Goal: Information Seeking & Learning: Learn about a topic

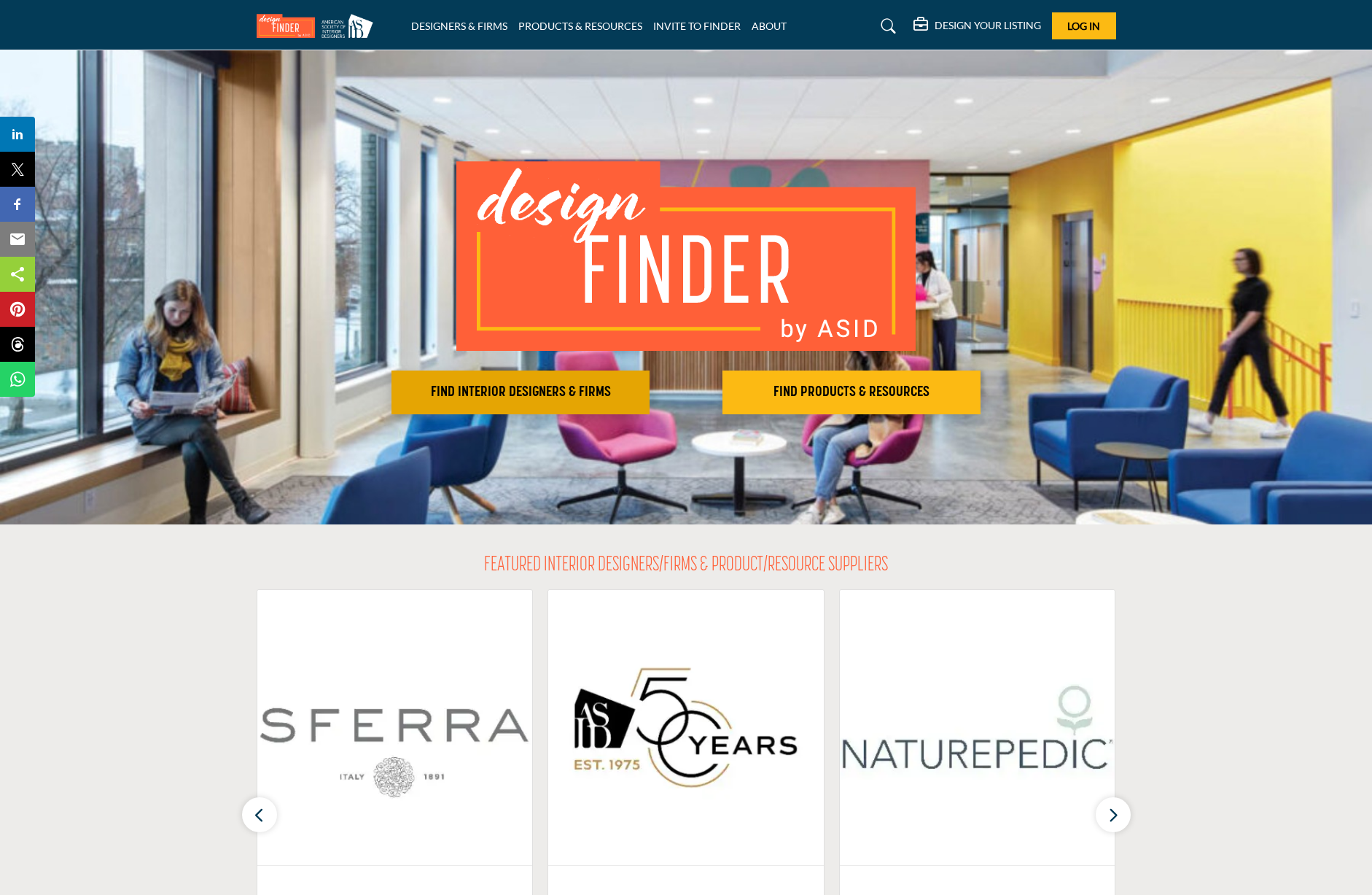
click at [555, 385] on h2 "FIND INTERIOR DESIGNERS & FIRMS" at bounding box center [520, 393] width 249 height 18
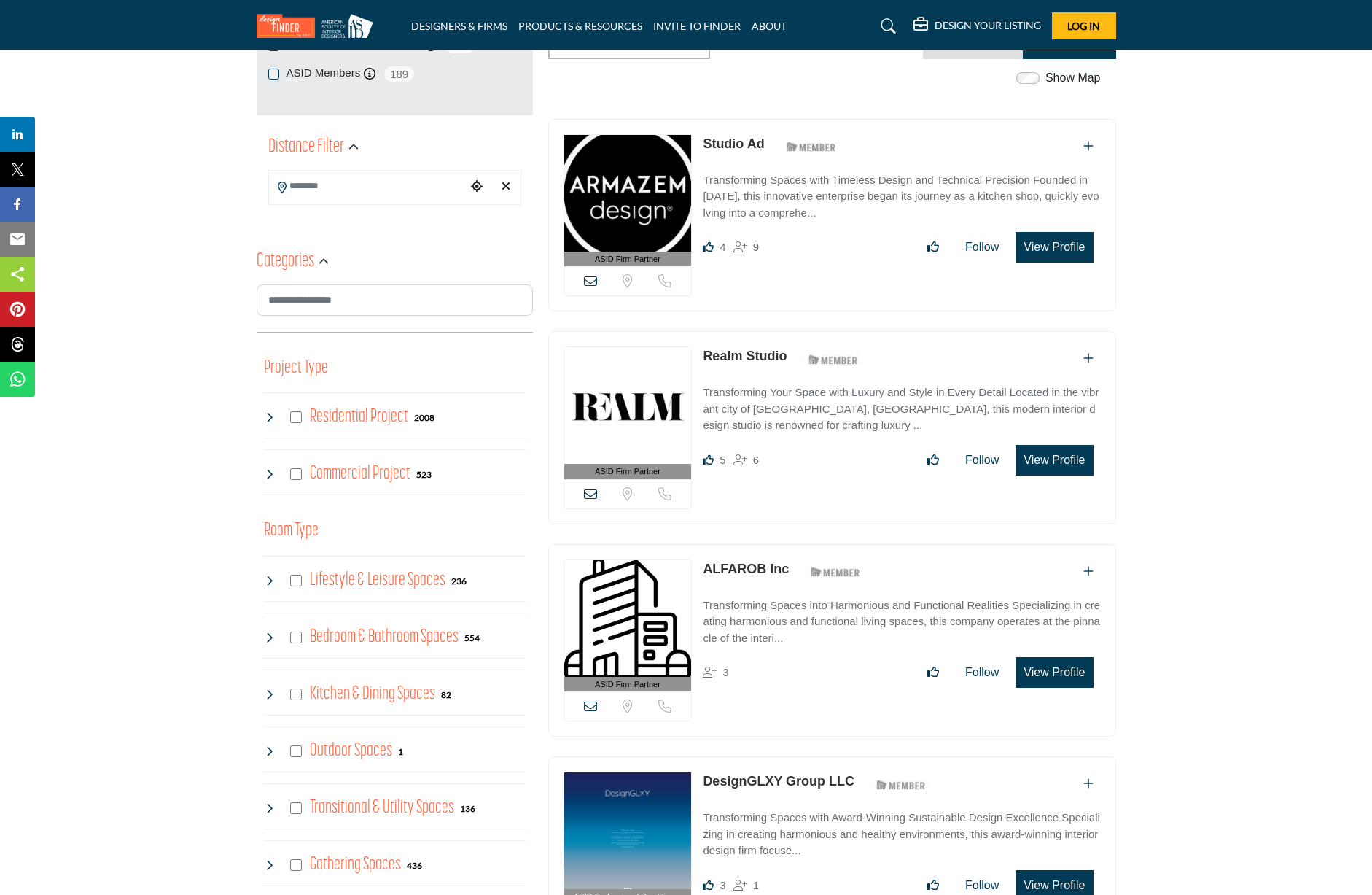
scroll to position [292, 0]
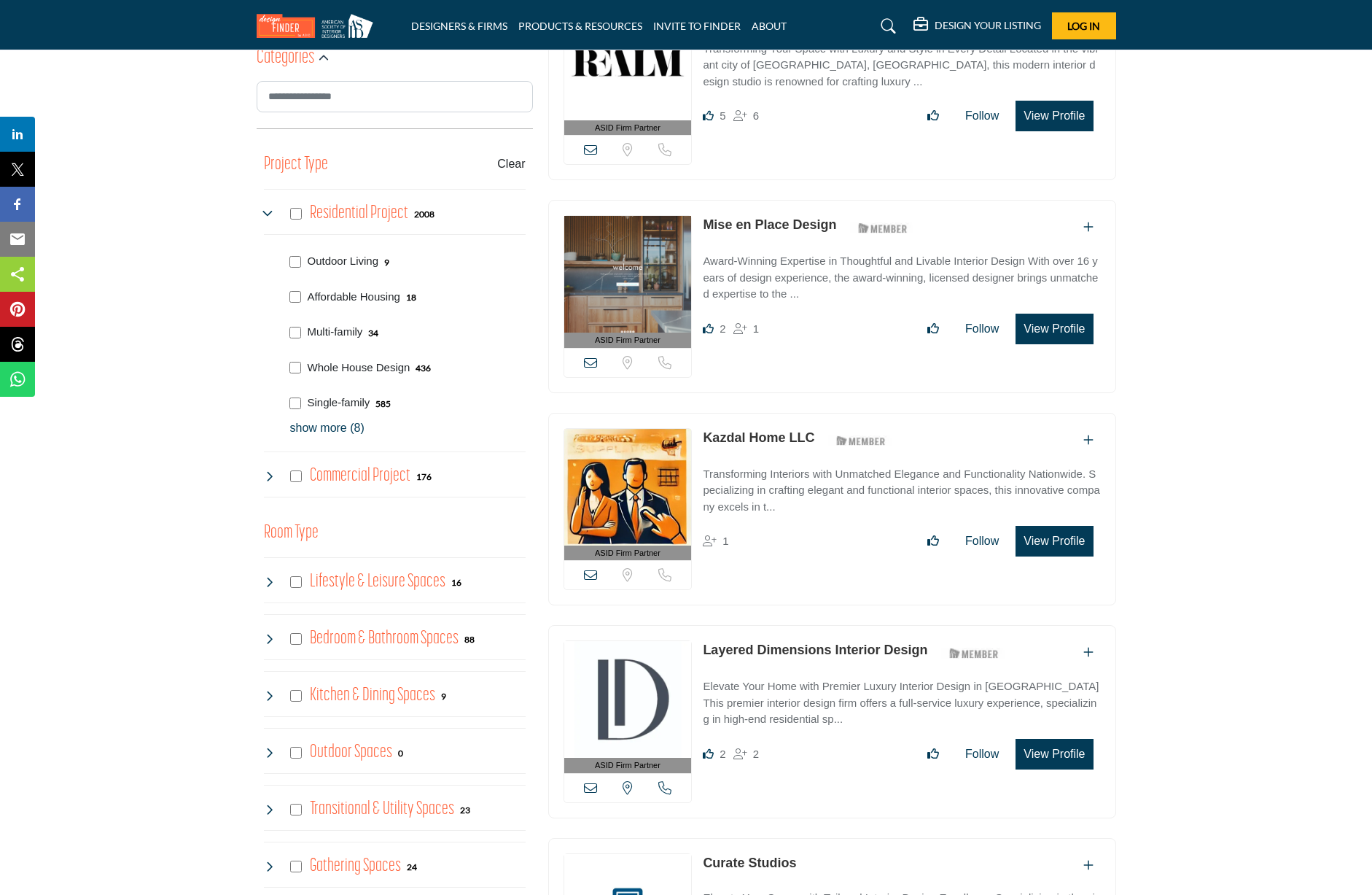
scroll to position [511, 0]
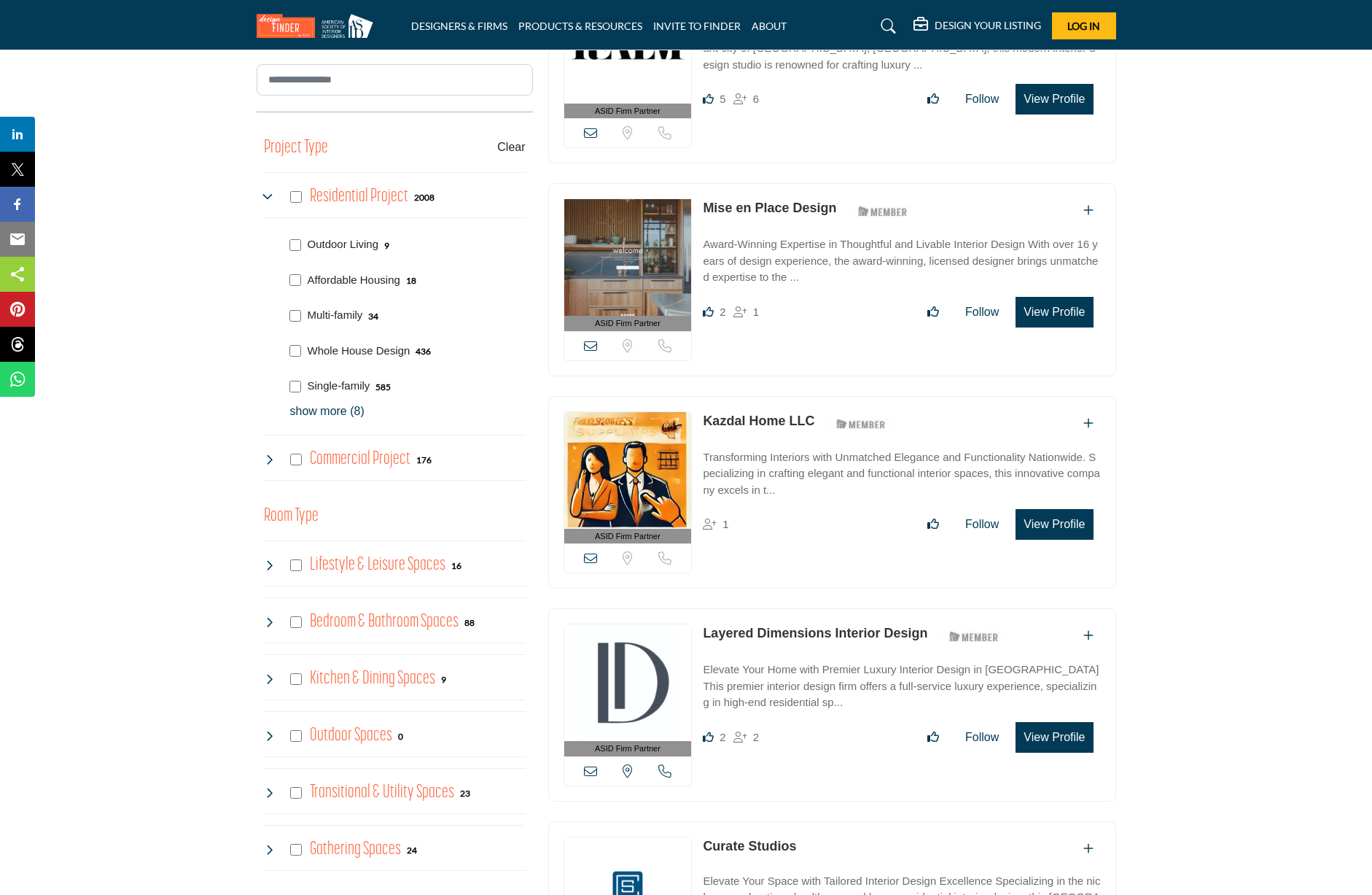
click at [341, 415] on p "show more (8)" at bounding box center [408, 411] width 236 height 18
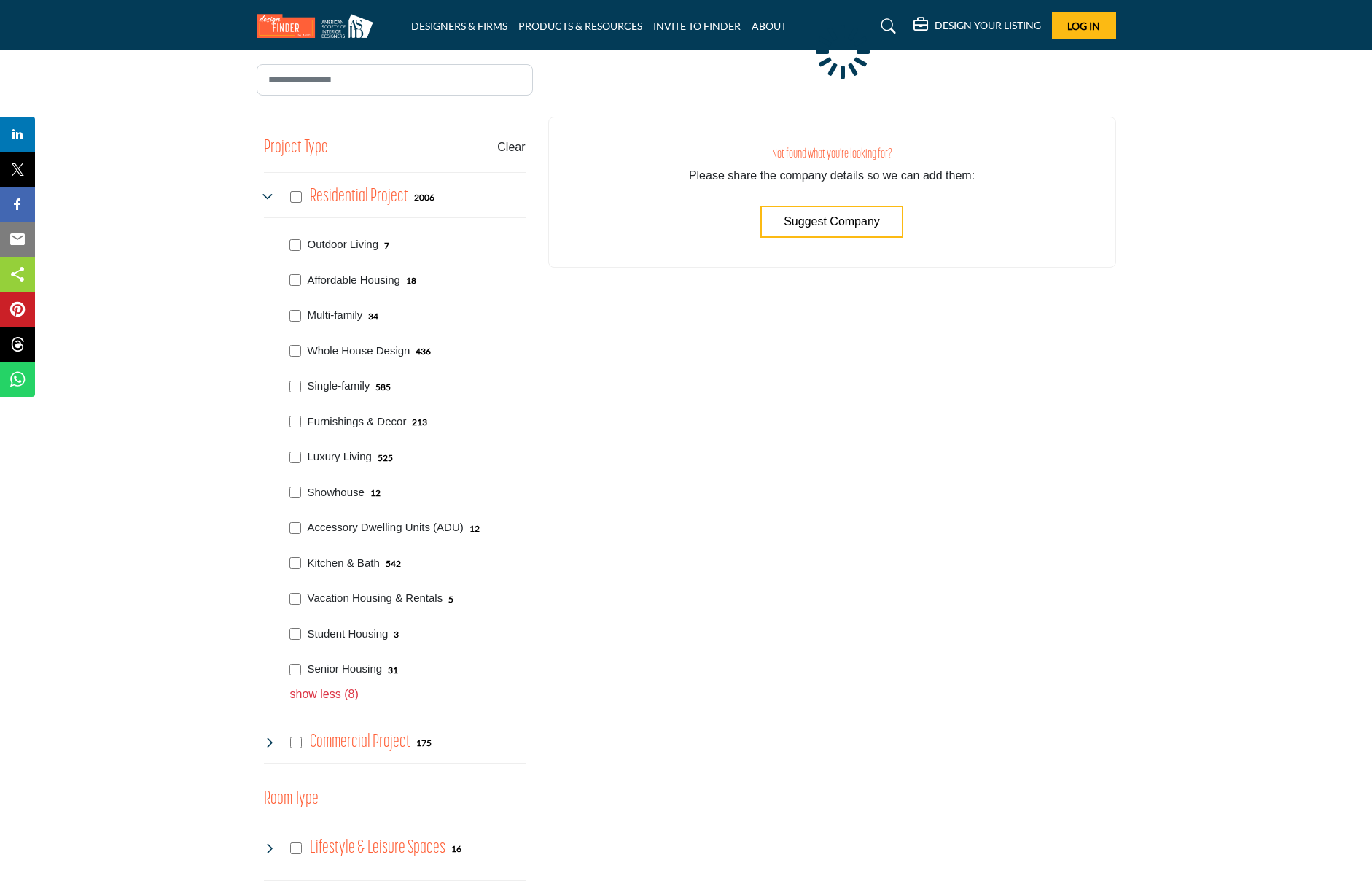
scroll to position [436, 0]
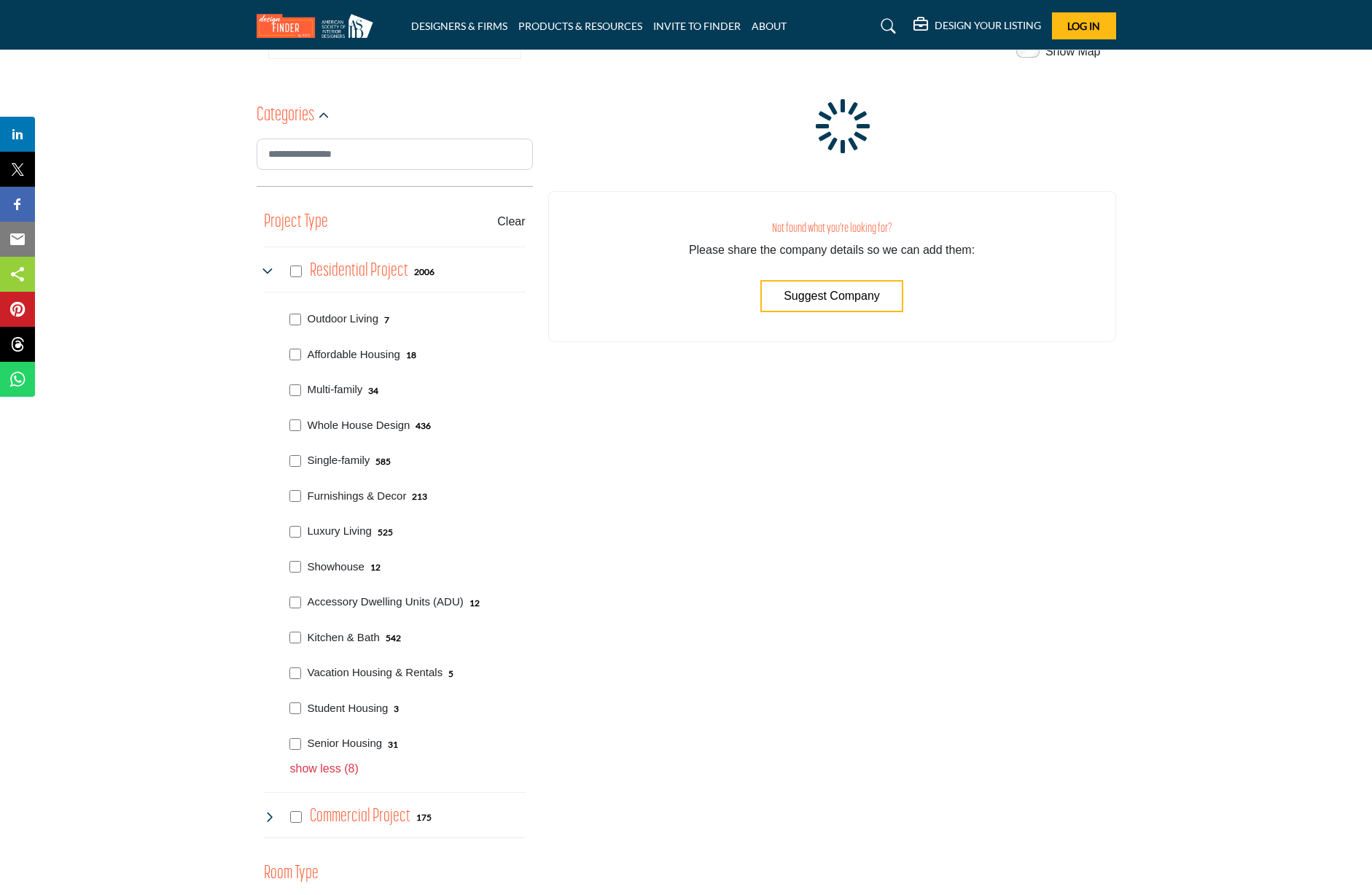
click at [296, 279] on div "Project Type Clear Affordable Housing Multi-family Whole House Design Single-fa…" at bounding box center [395, 525] width 262 height 647
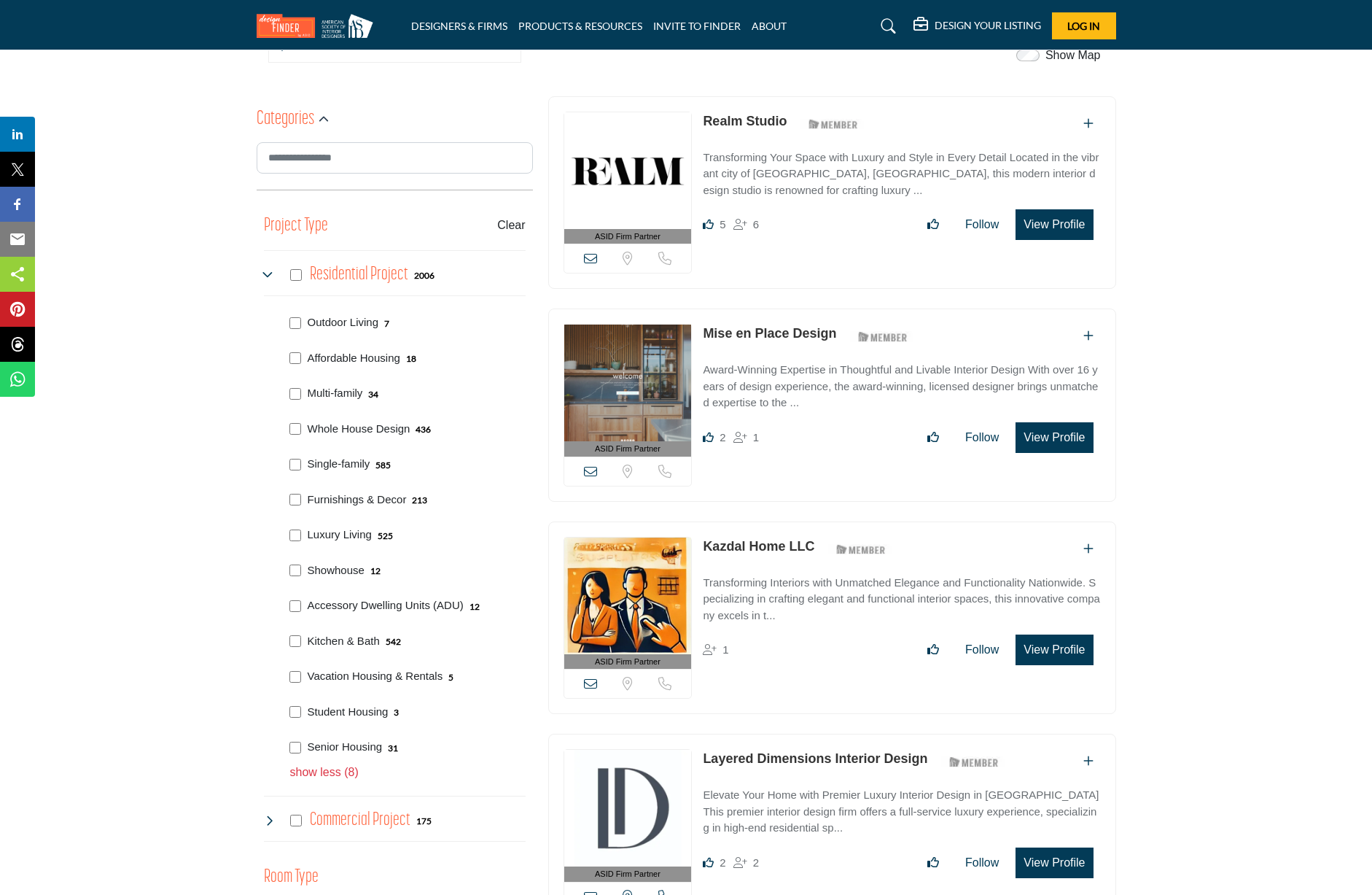
scroll to position [438, 0]
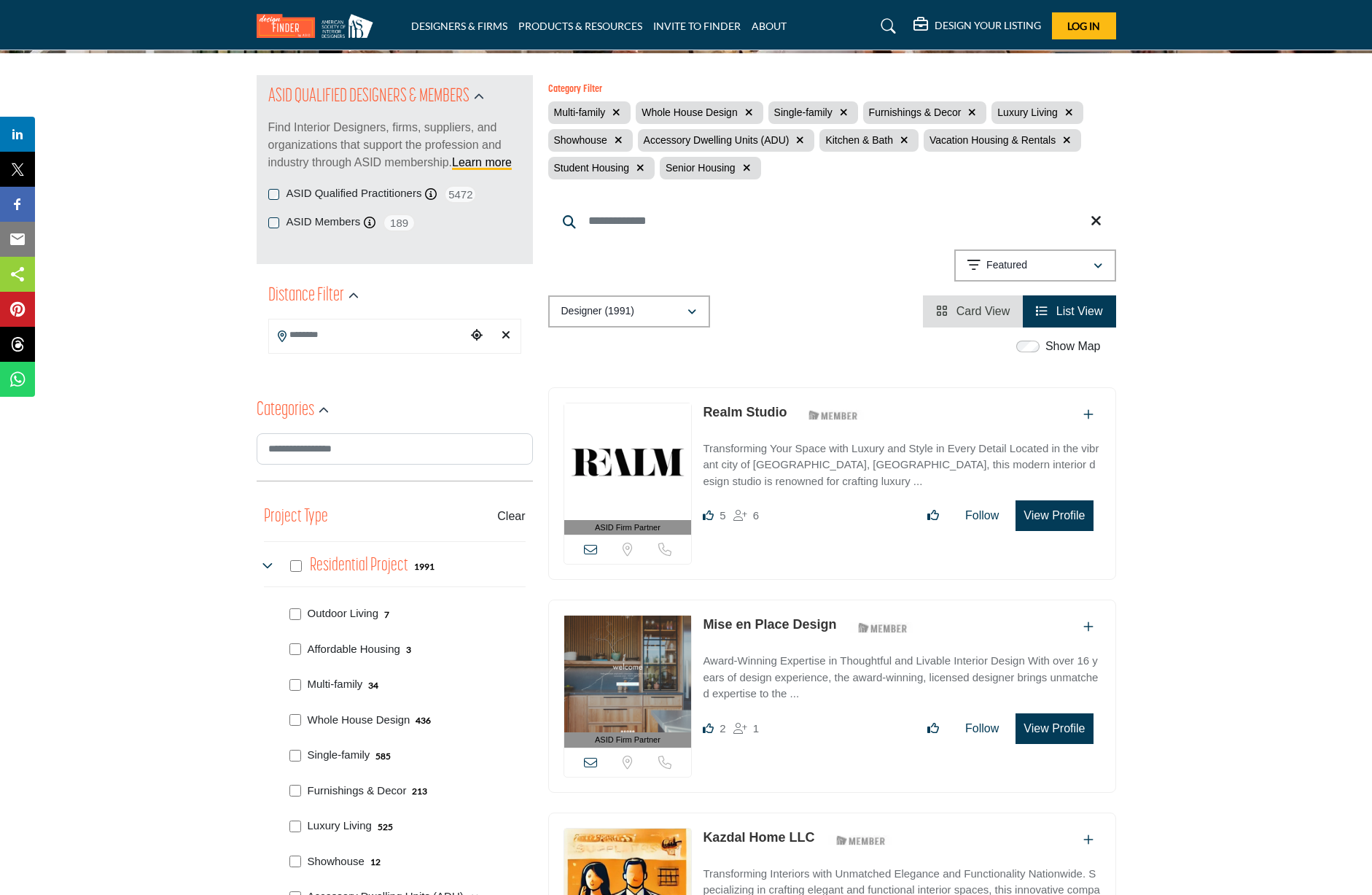
scroll to position [292, 0]
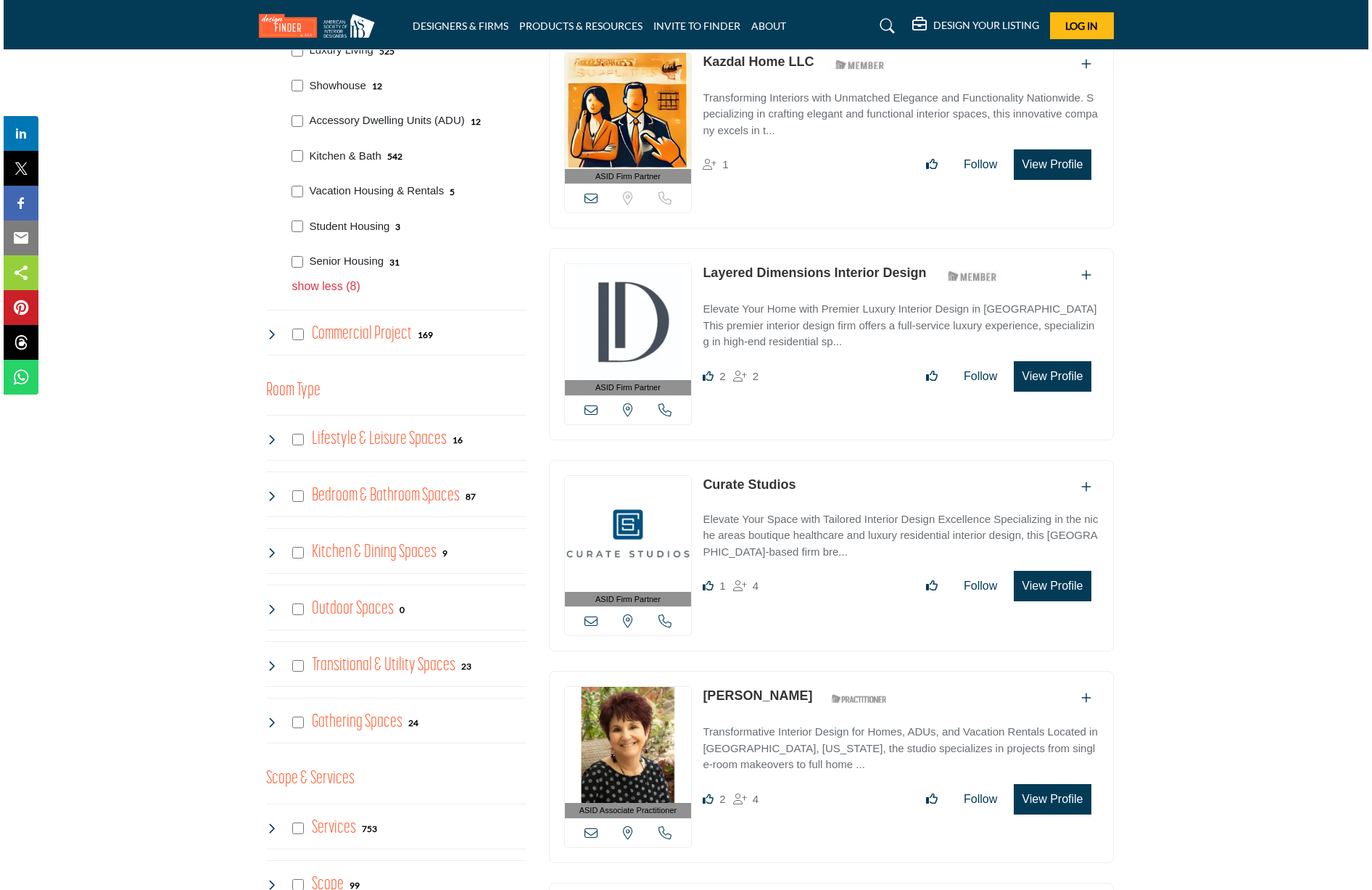
scroll to position [905, 0]
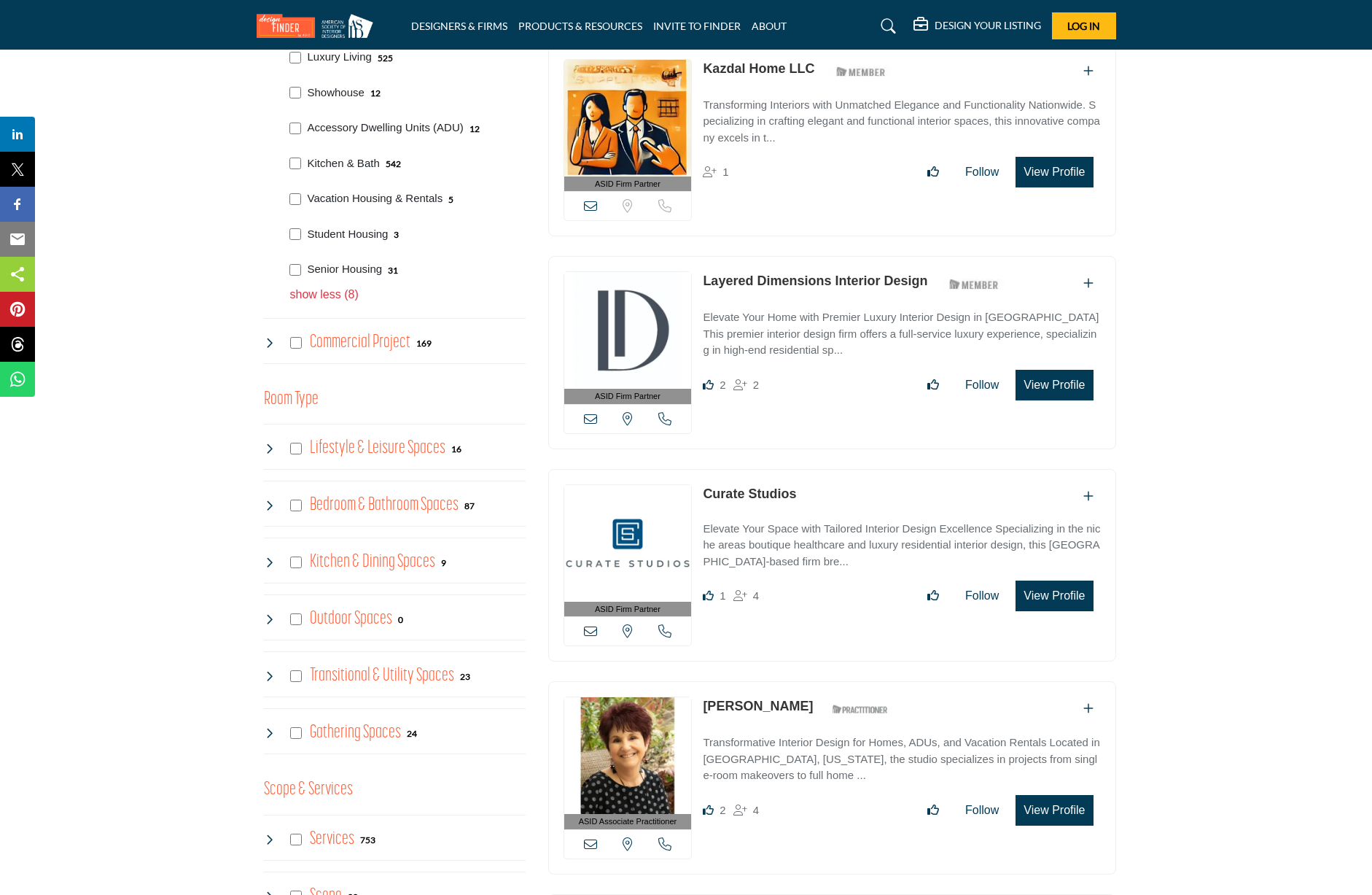
click at [1064, 598] on button "View Profile" at bounding box center [1054, 596] width 77 height 31
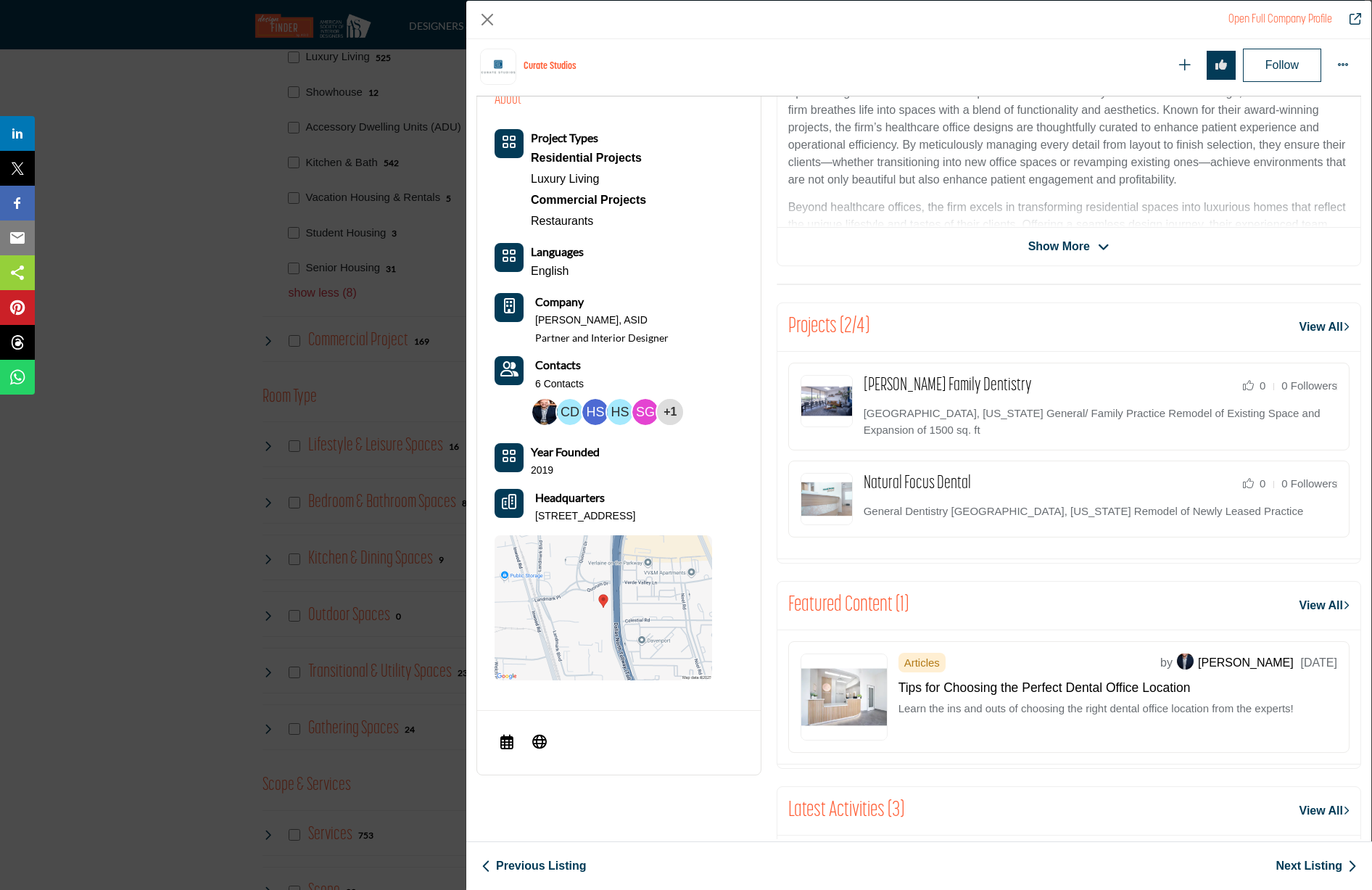
scroll to position [0, 0]
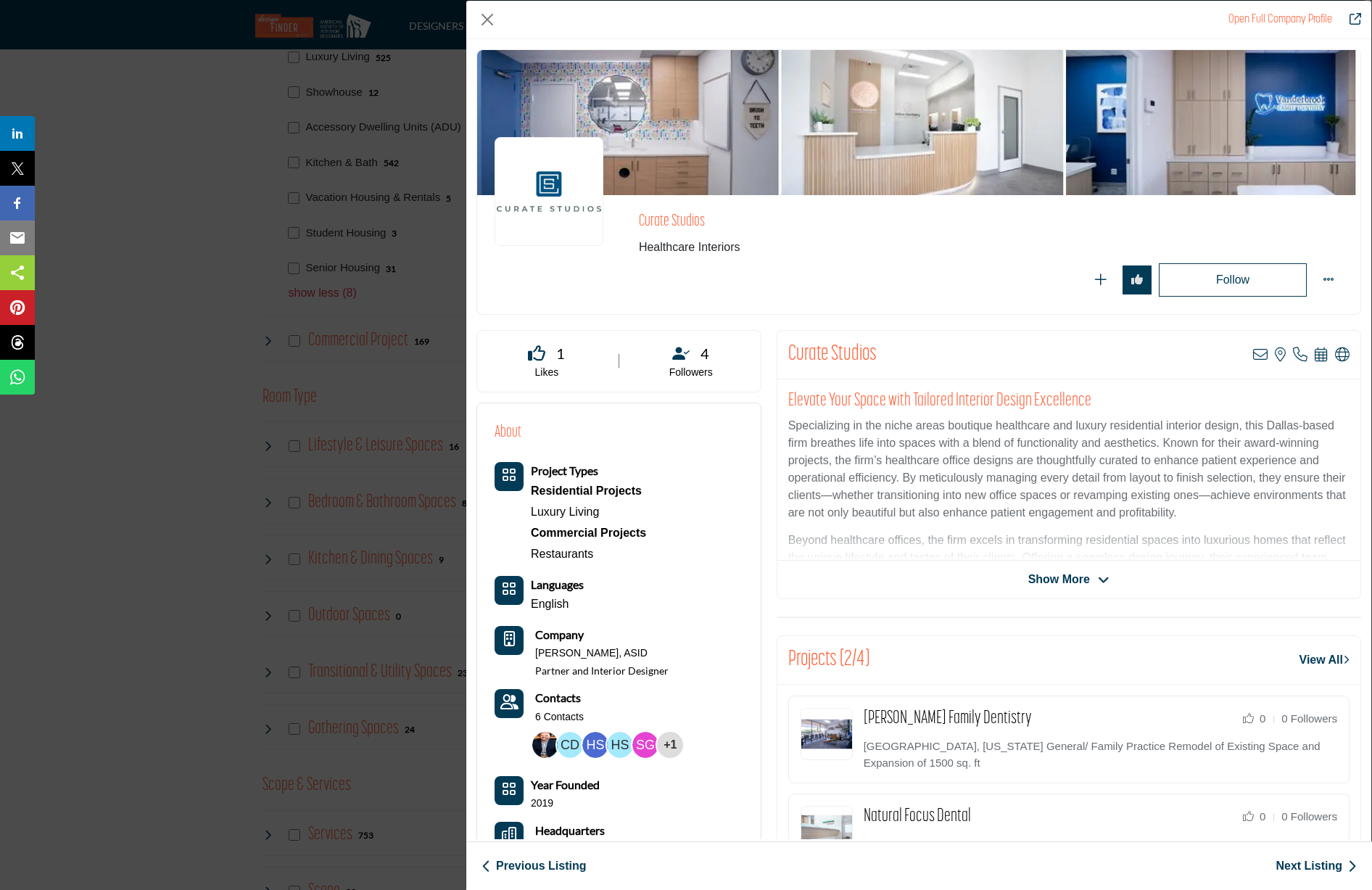
click at [1048, 579] on span "Show More" at bounding box center [1059, 579] width 62 height 18
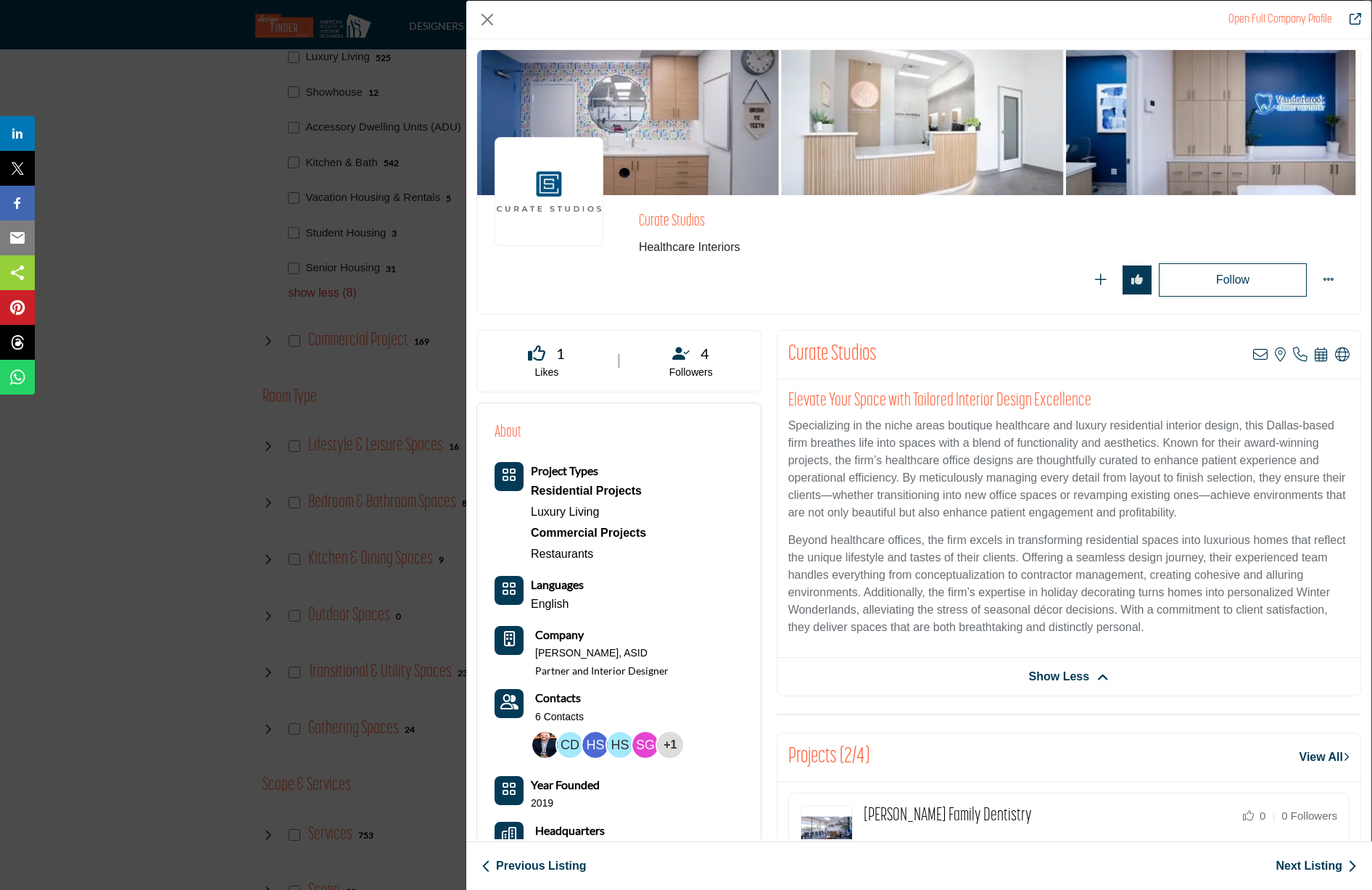
click at [212, 295] on div "Open Full Company Profile Curate Studios Follow Following Likes +1" at bounding box center [686, 445] width 1372 height 890
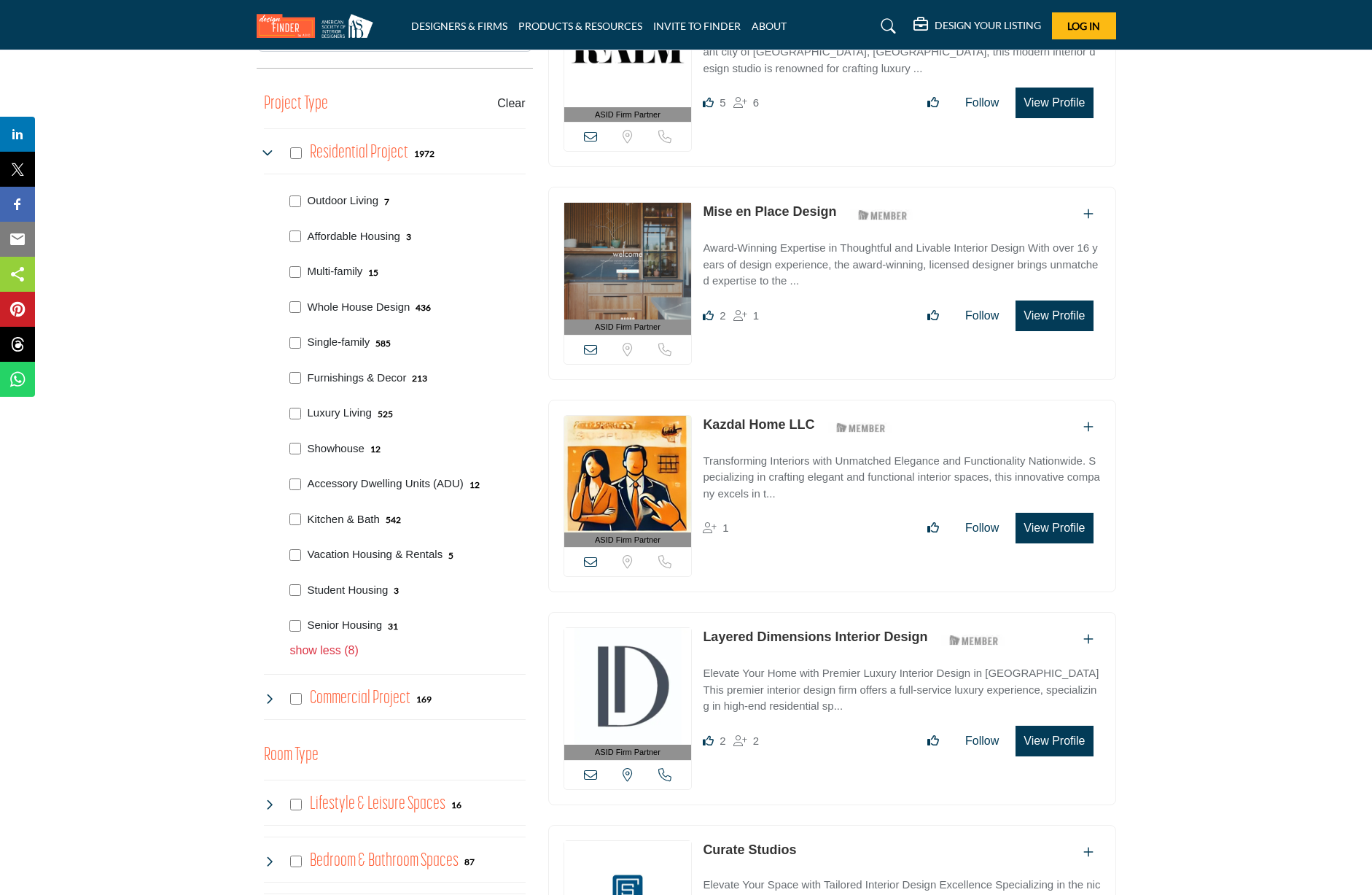
scroll to position [473, 0]
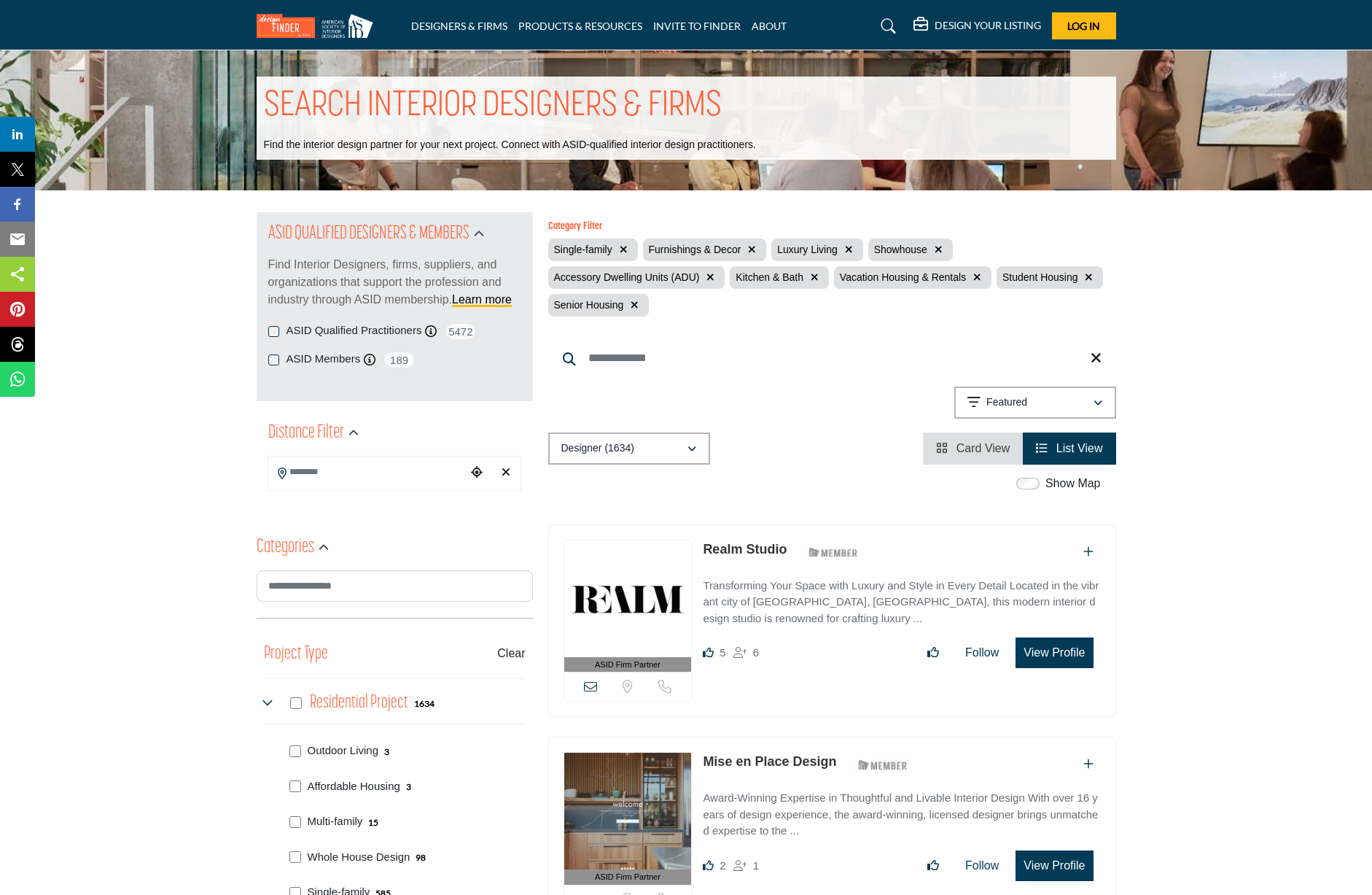
scroll to position [511, 0]
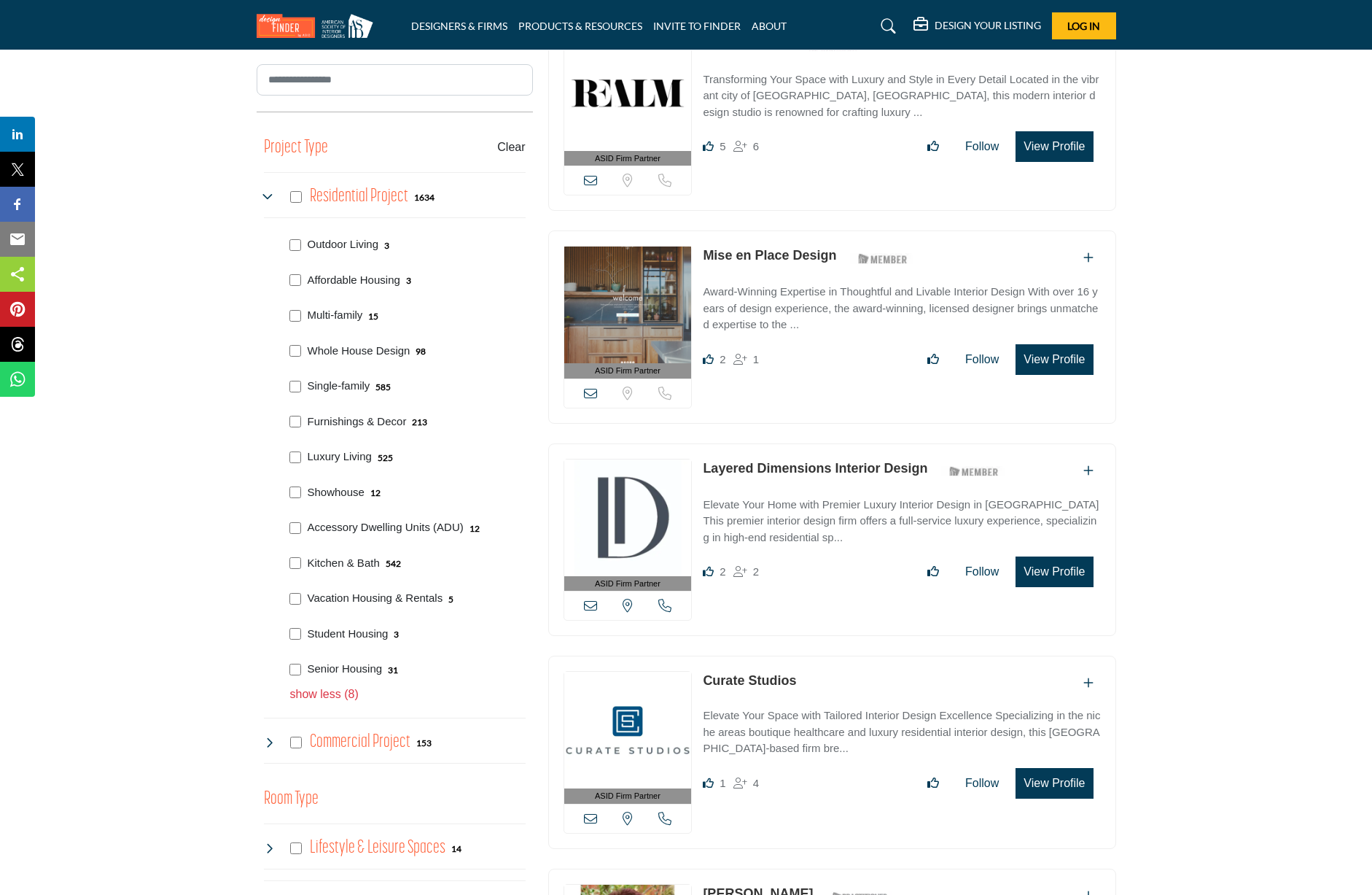
click at [301, 426] on div "Furnishings & Decor 213" at bounding box center [405, 421] width 242 height 36
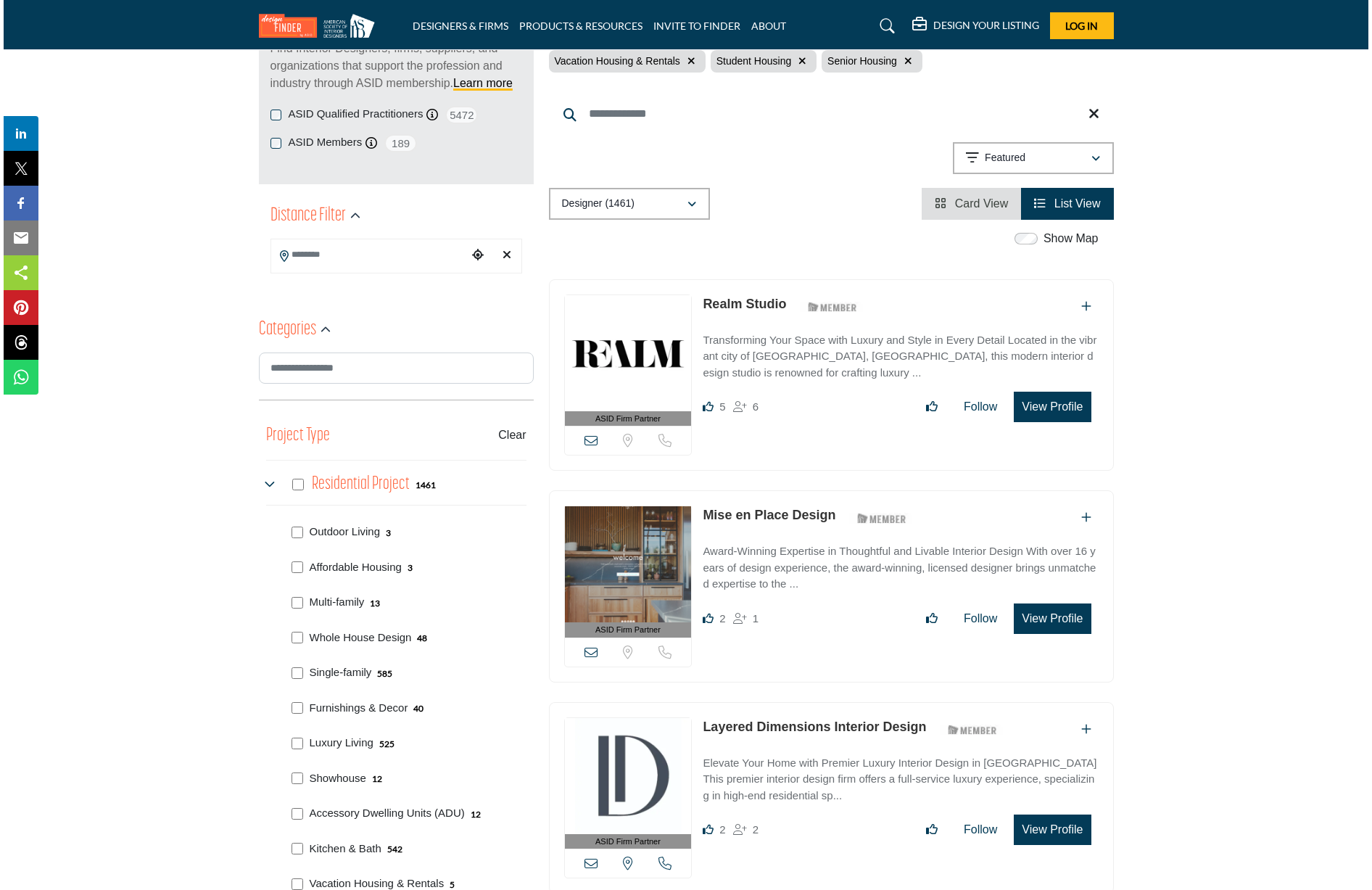
scroll to position [362, 0]
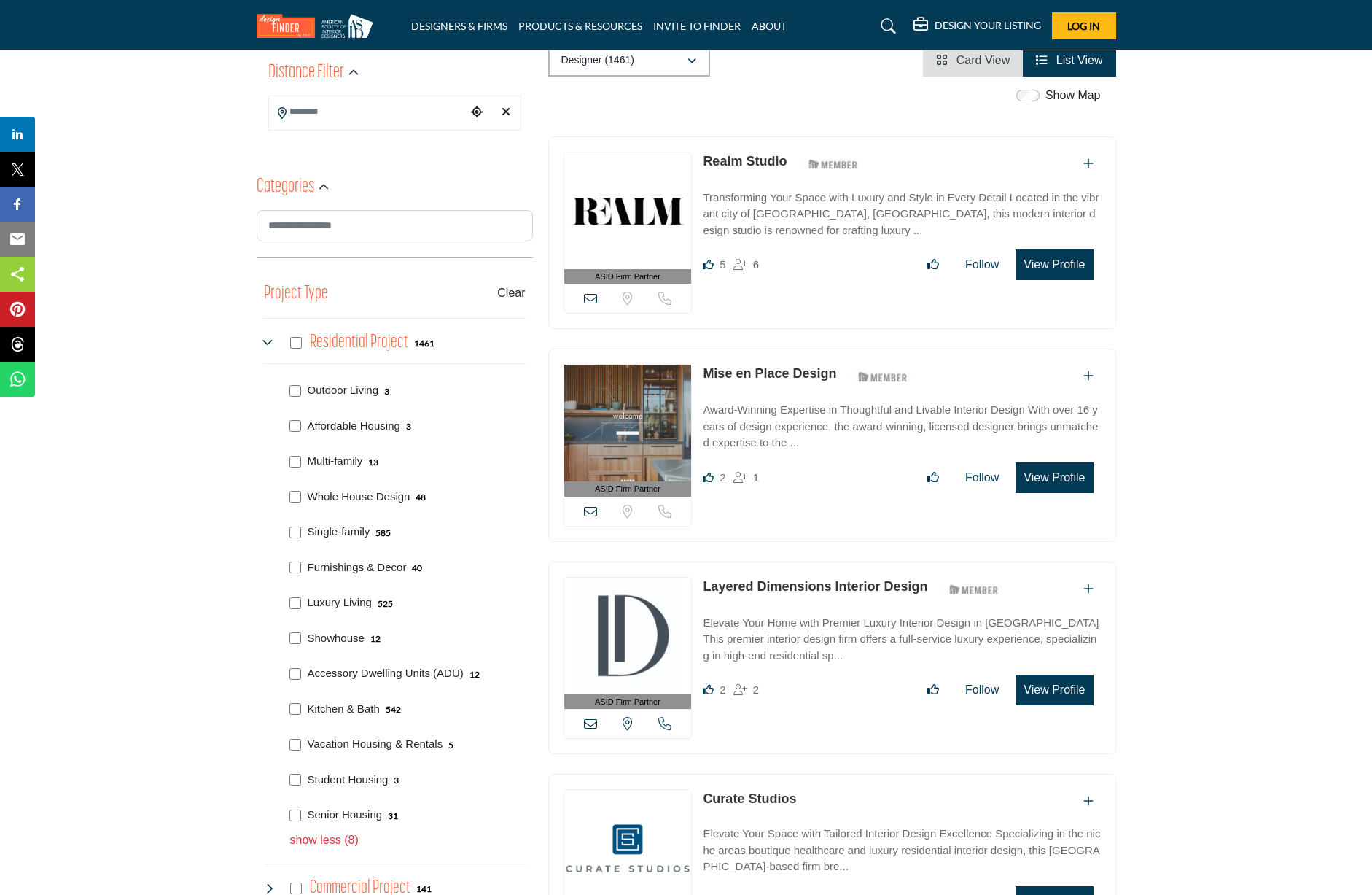
click at [1045, 703] on button "View Profile" at bounding box center [1054, 690] width 77 height 31
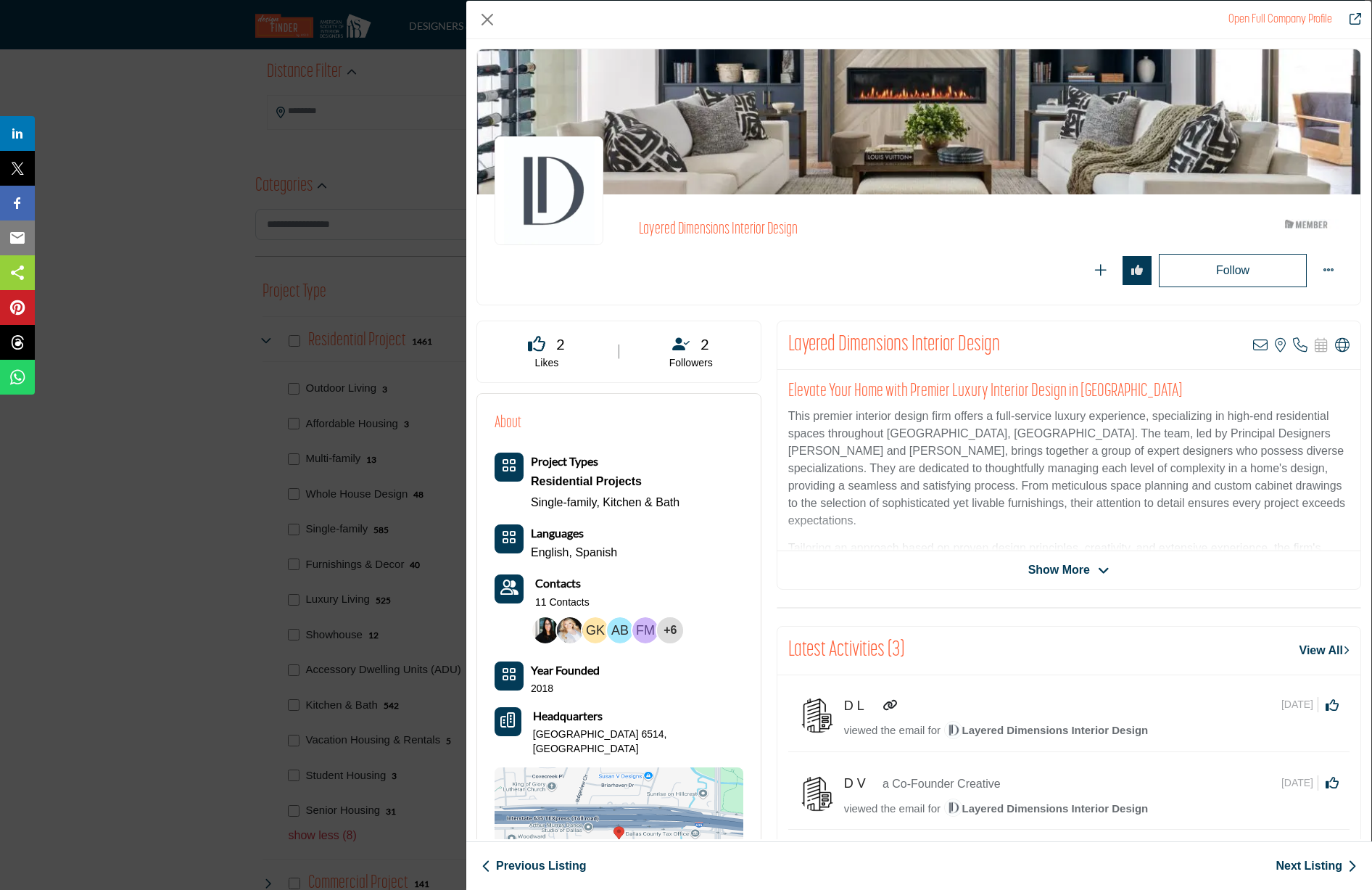
scroll to position [0, 0]
click at [1061, 572] on span "Show More" at bounding box center [1059, 571] width 62 height 18
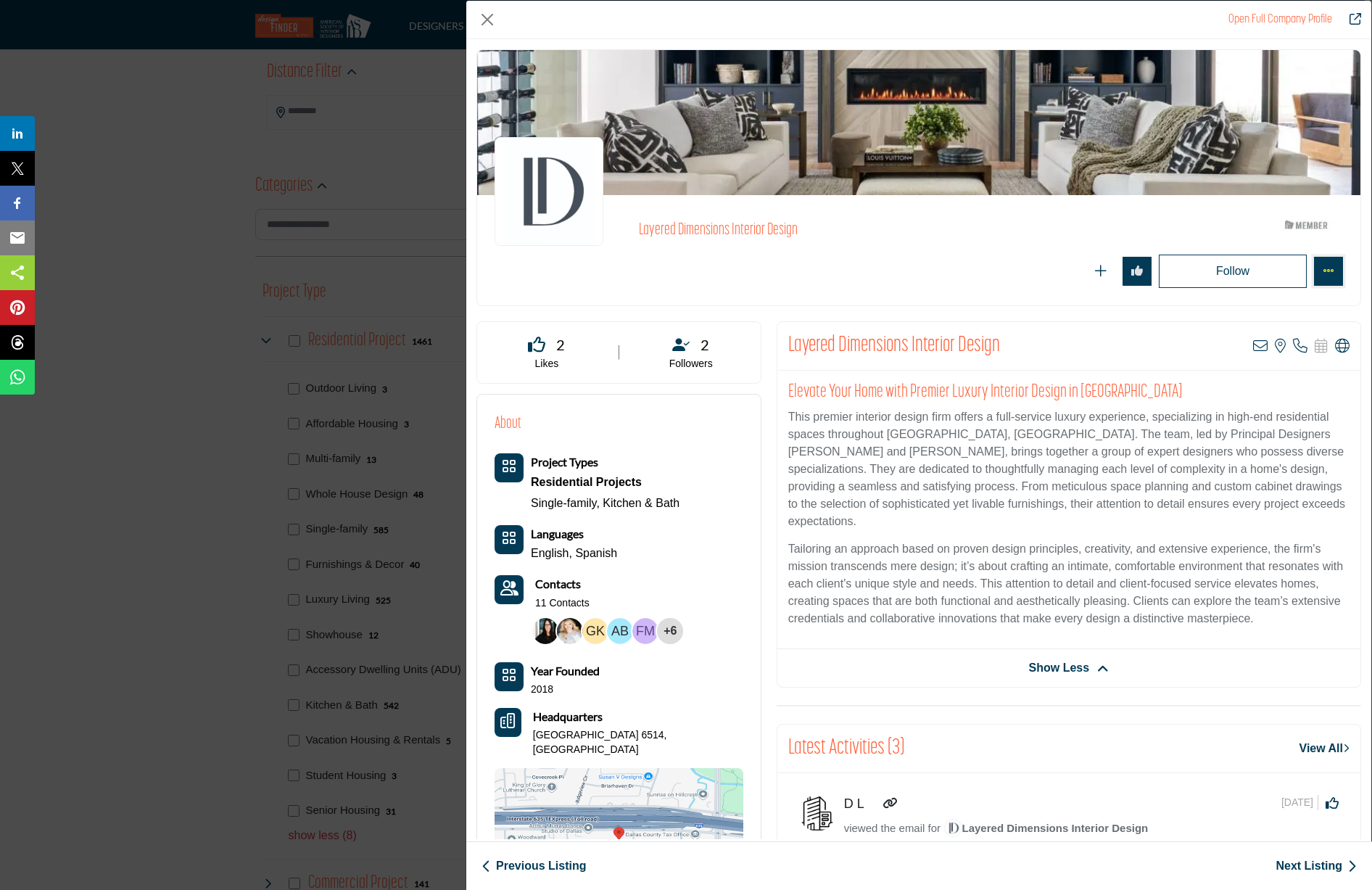
click at [1323, 276] on icon "More Options" at bounding box center [1329, 271] width 12 height 12
drag, startPoint x: 1217, startPoint y: 539, endPoint x: 1267, endPoint y: 513, distance: 56.4
click at [1219, 540] on p "Tailoring an approach based on proven design principles, creativity, and extens…" at bounding box center [1068, 583] width 561 height 87
click at [1323, 274] on icon "More Options" at bounding box center [1329, 271] width 12 height 12
click at [1265, 430] on link "Visit Website" at bounding box center [1267, 428] width 141 height 23
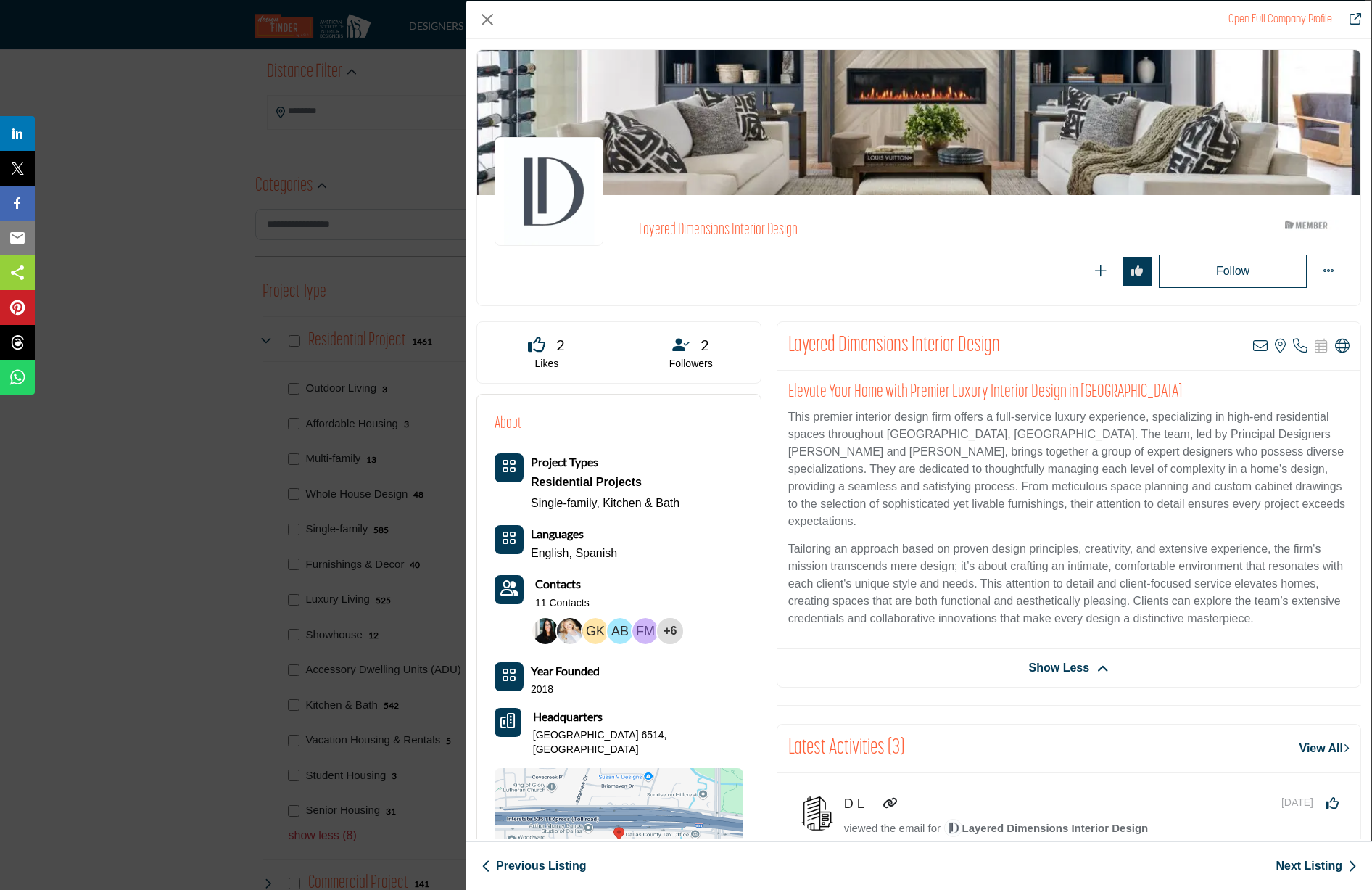
click at [236, 210] on div "Open Full Company Profile Layered Dimensions Interior Design ASID Member who su…" at bounding box center [686, 445] width 1372 height 890
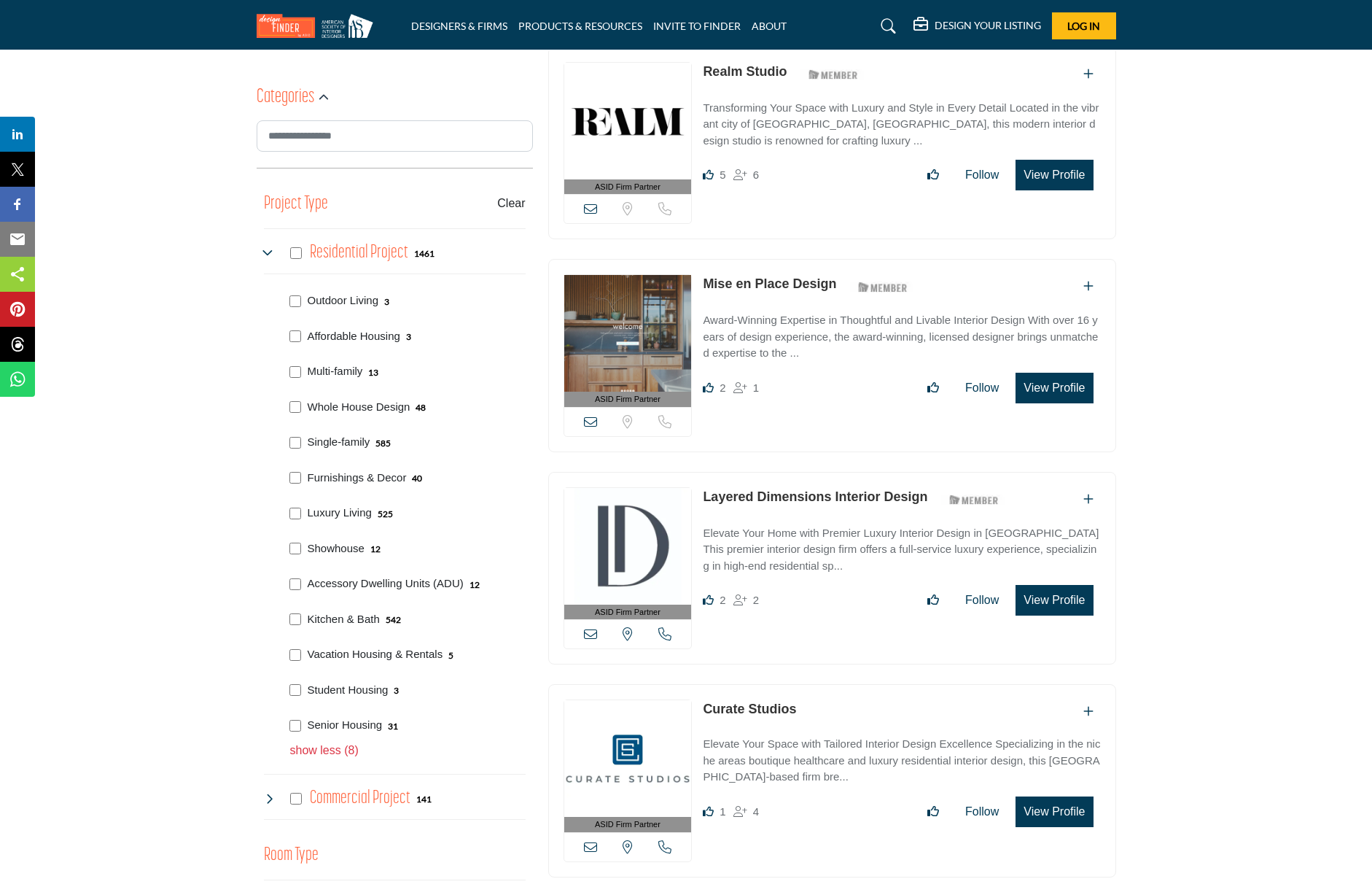
scroll to position [511, 0]
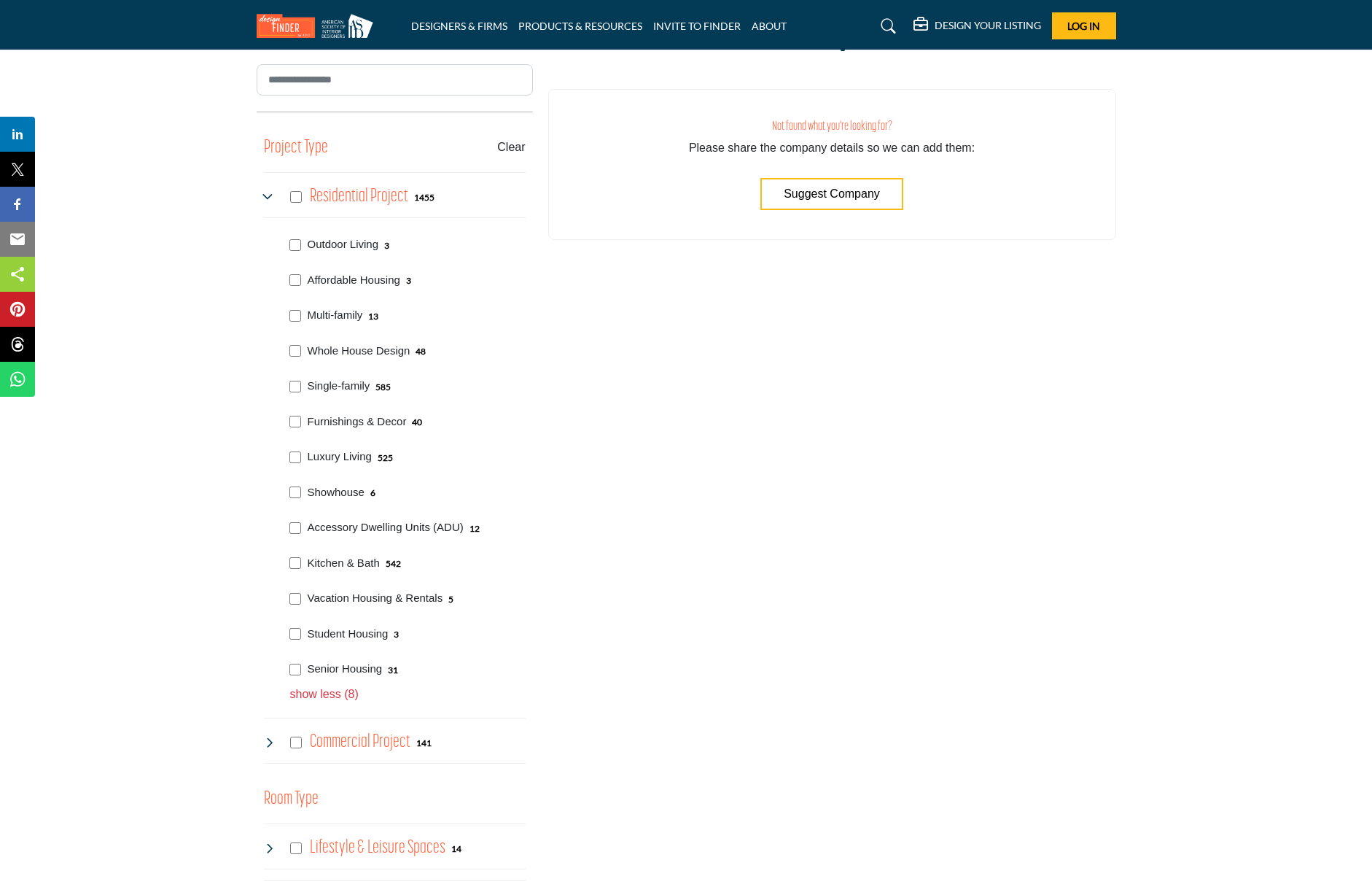
scroll to position [437, 0]
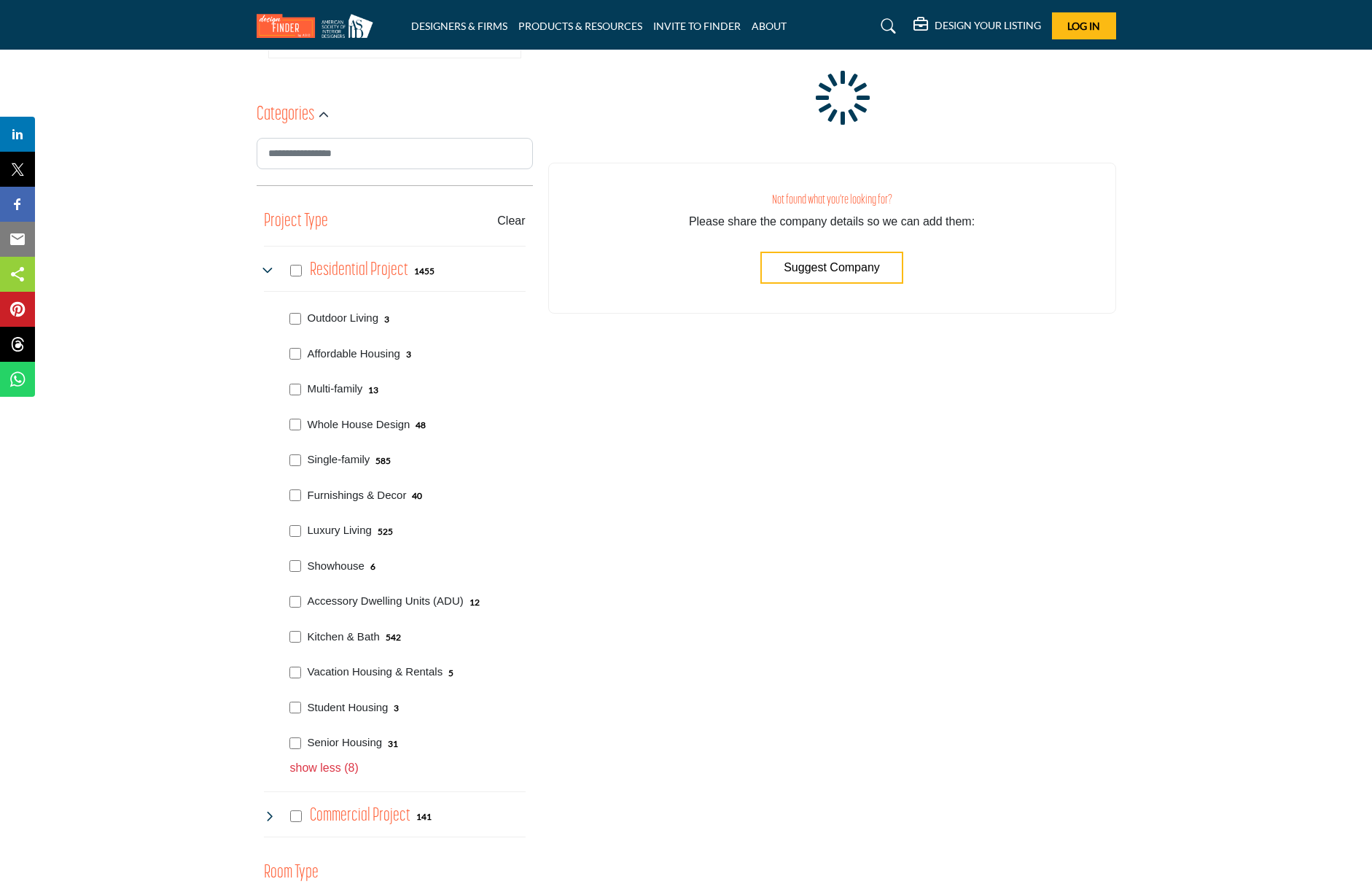
click at [294, 529] on div "Outdoor Living 3 3 13 48 585" at bounding box center [395, 537] width 262 height 478
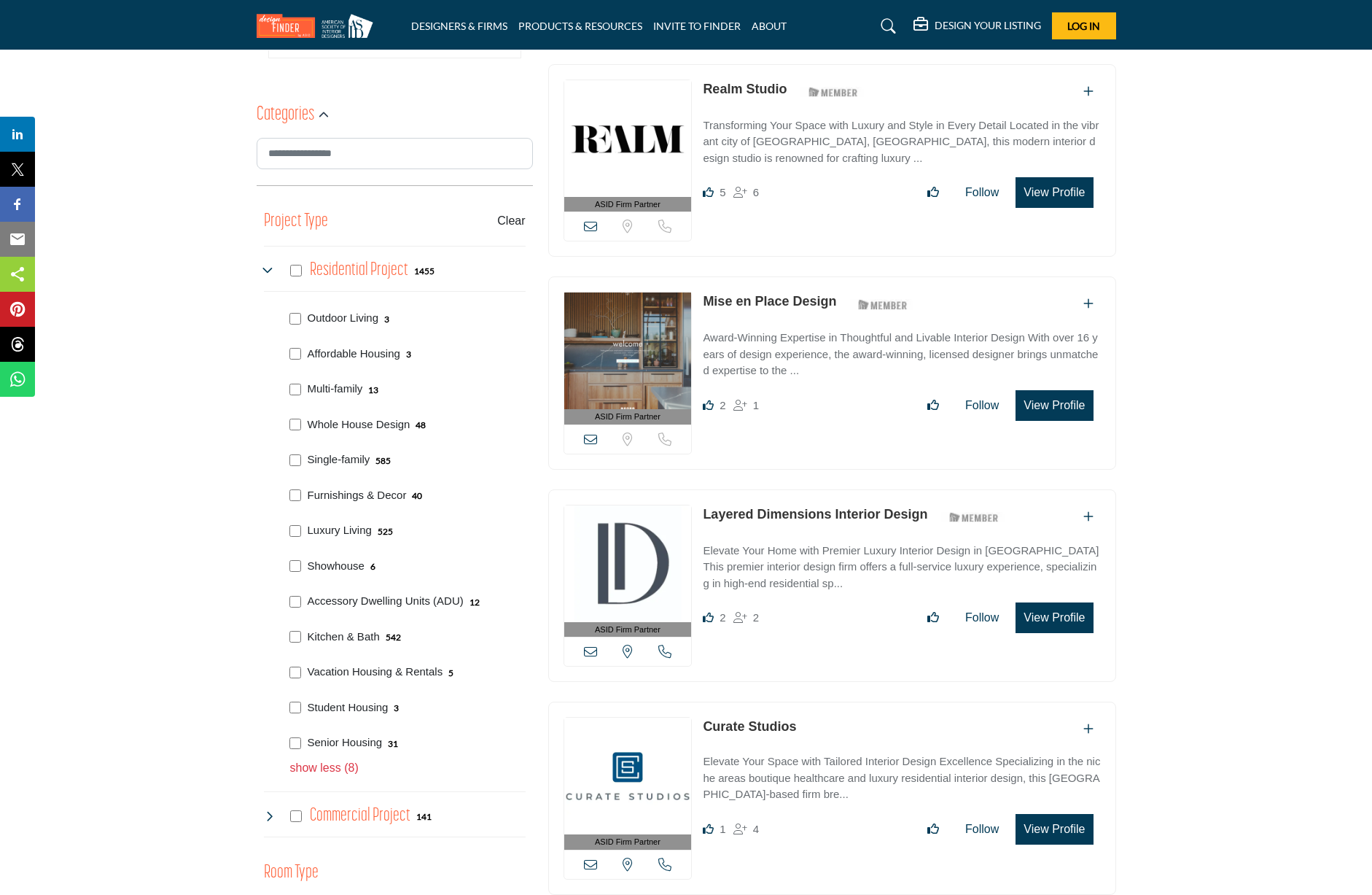
scroll to position [364, 0]
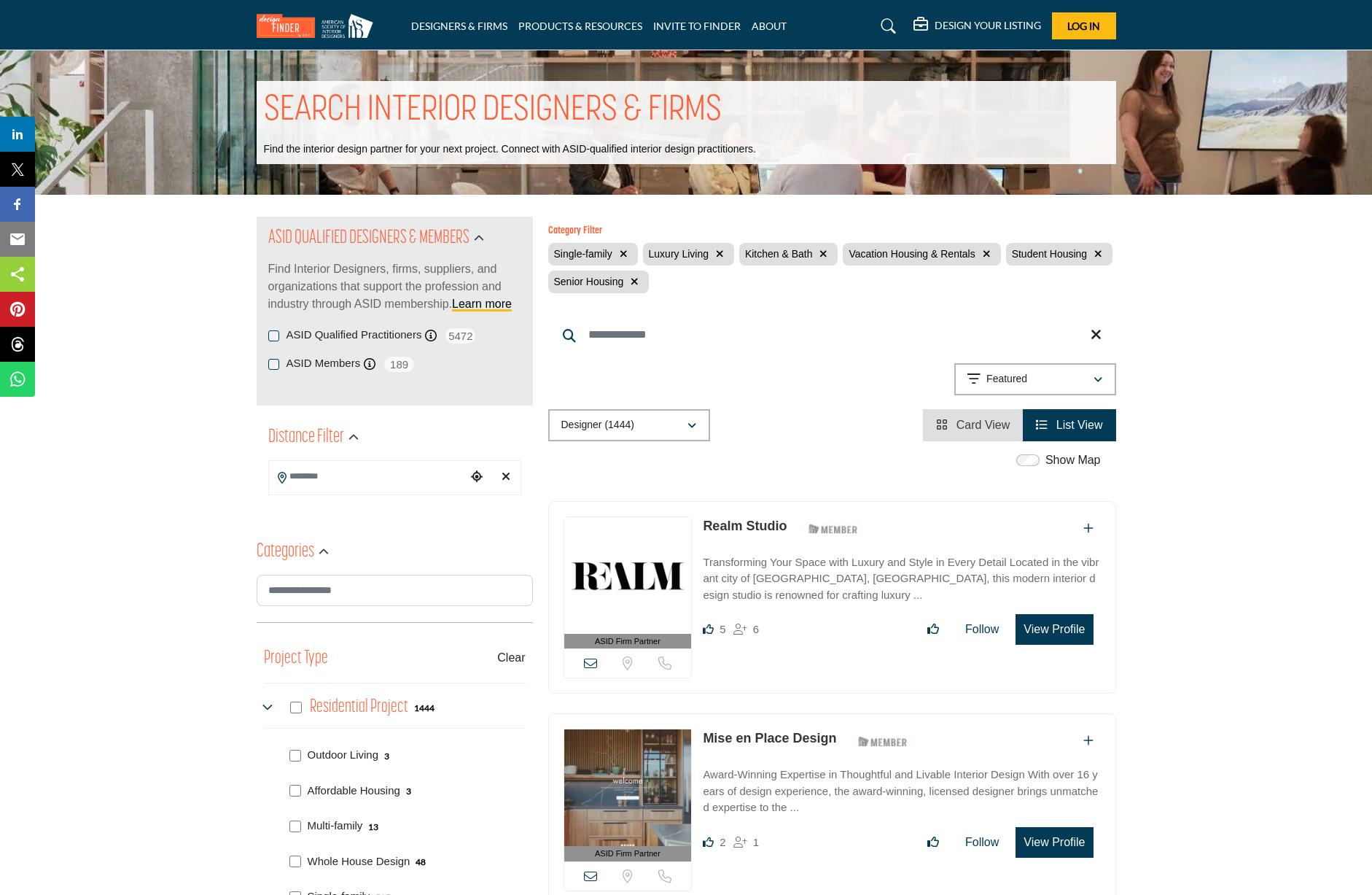
scroll to position [364, 0]
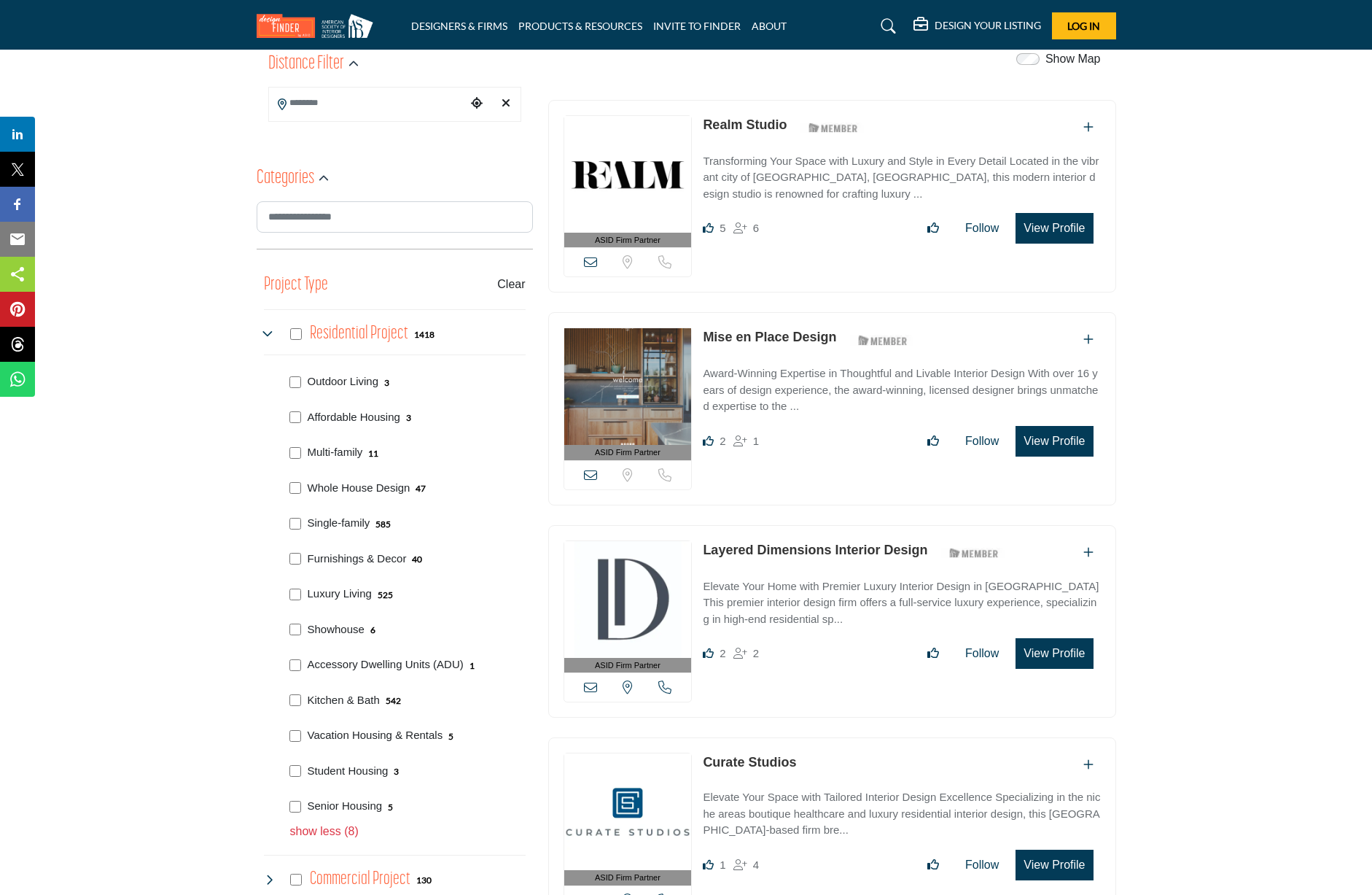
scroll to position [511, 0]
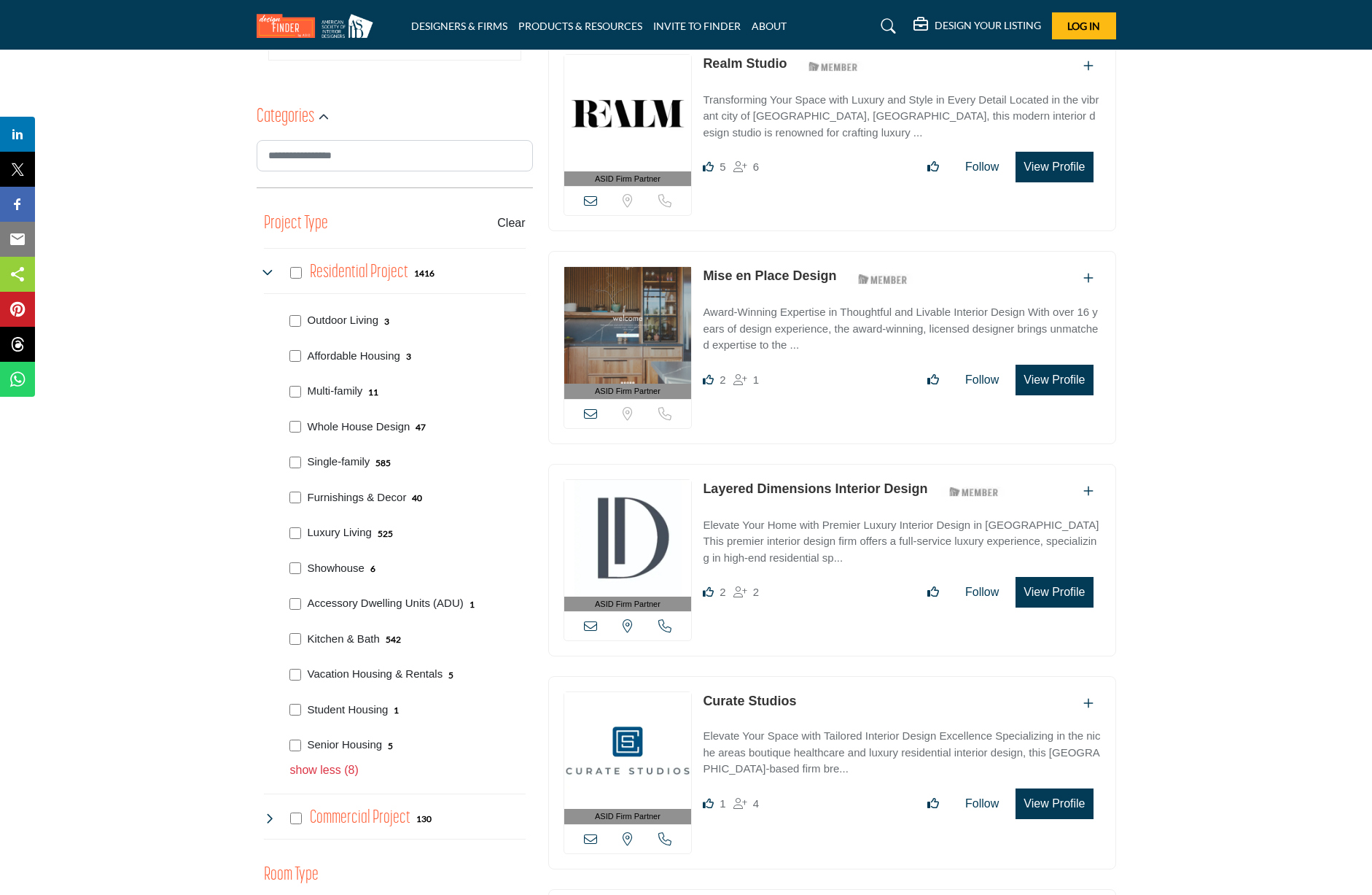
scroll to position [511, 0]
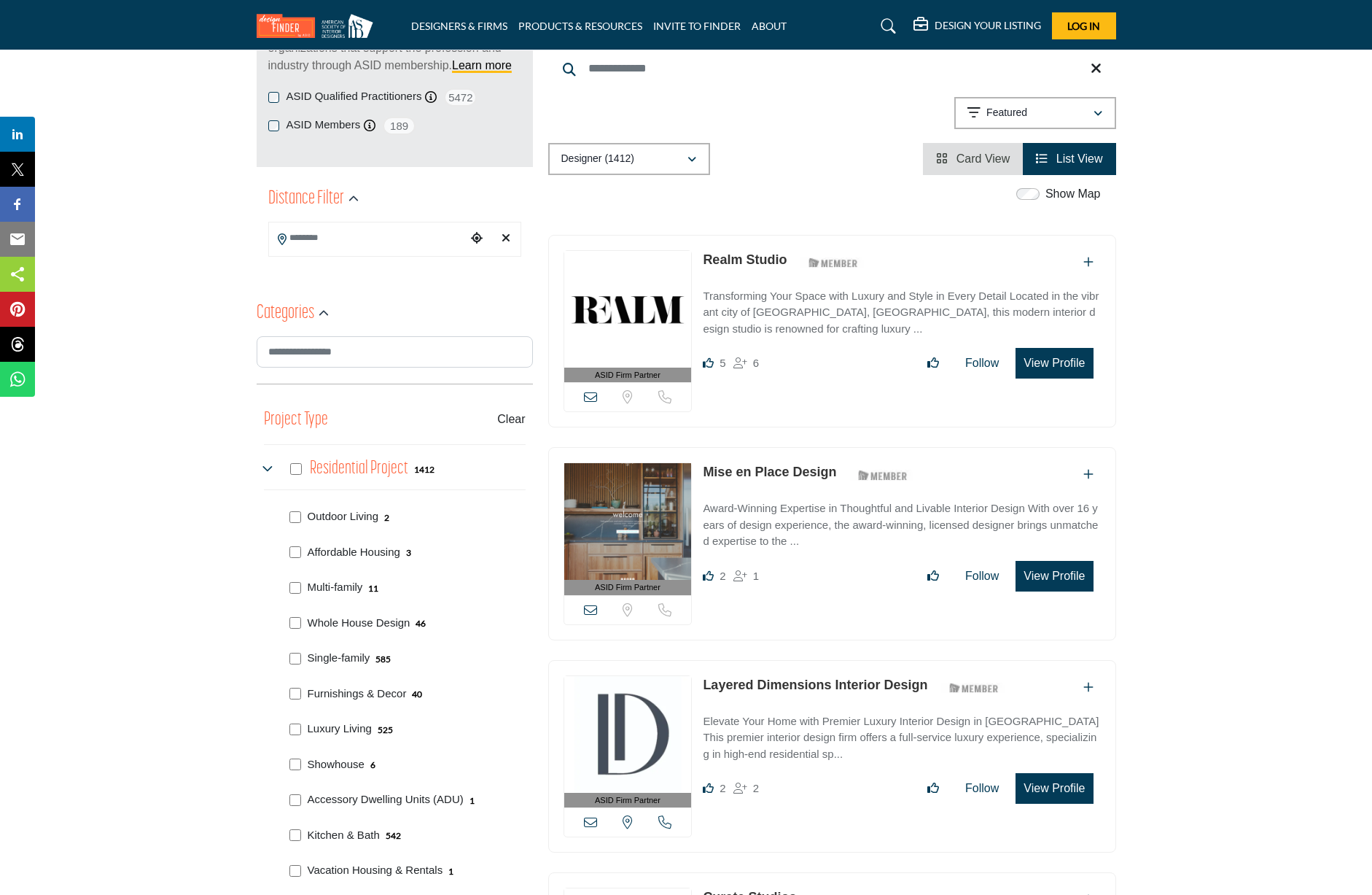
scroll to position [219, 0]
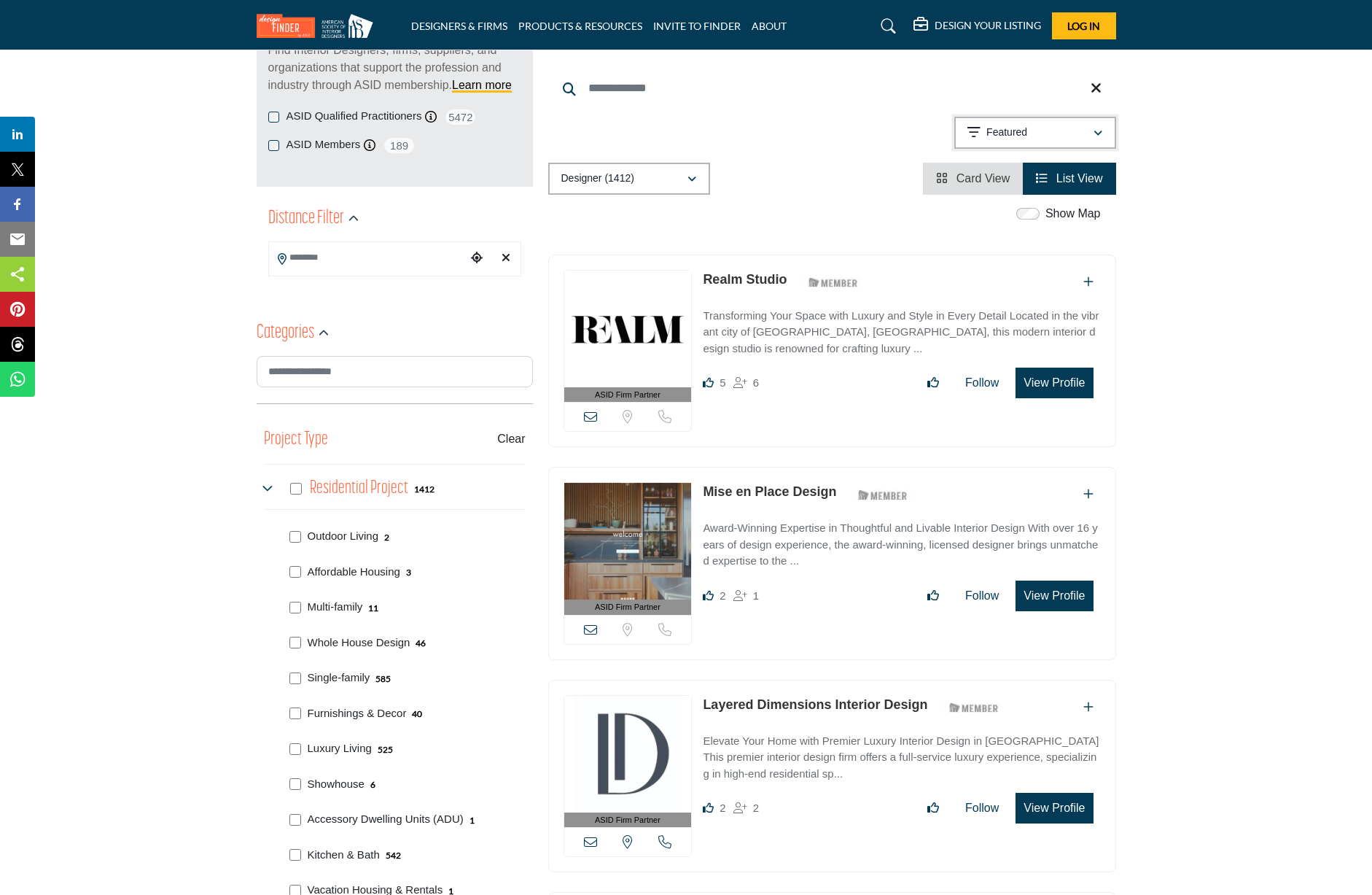
click at [1030, 132] on div "Featured" at bounding box center [1030, 133] width 125 height 18
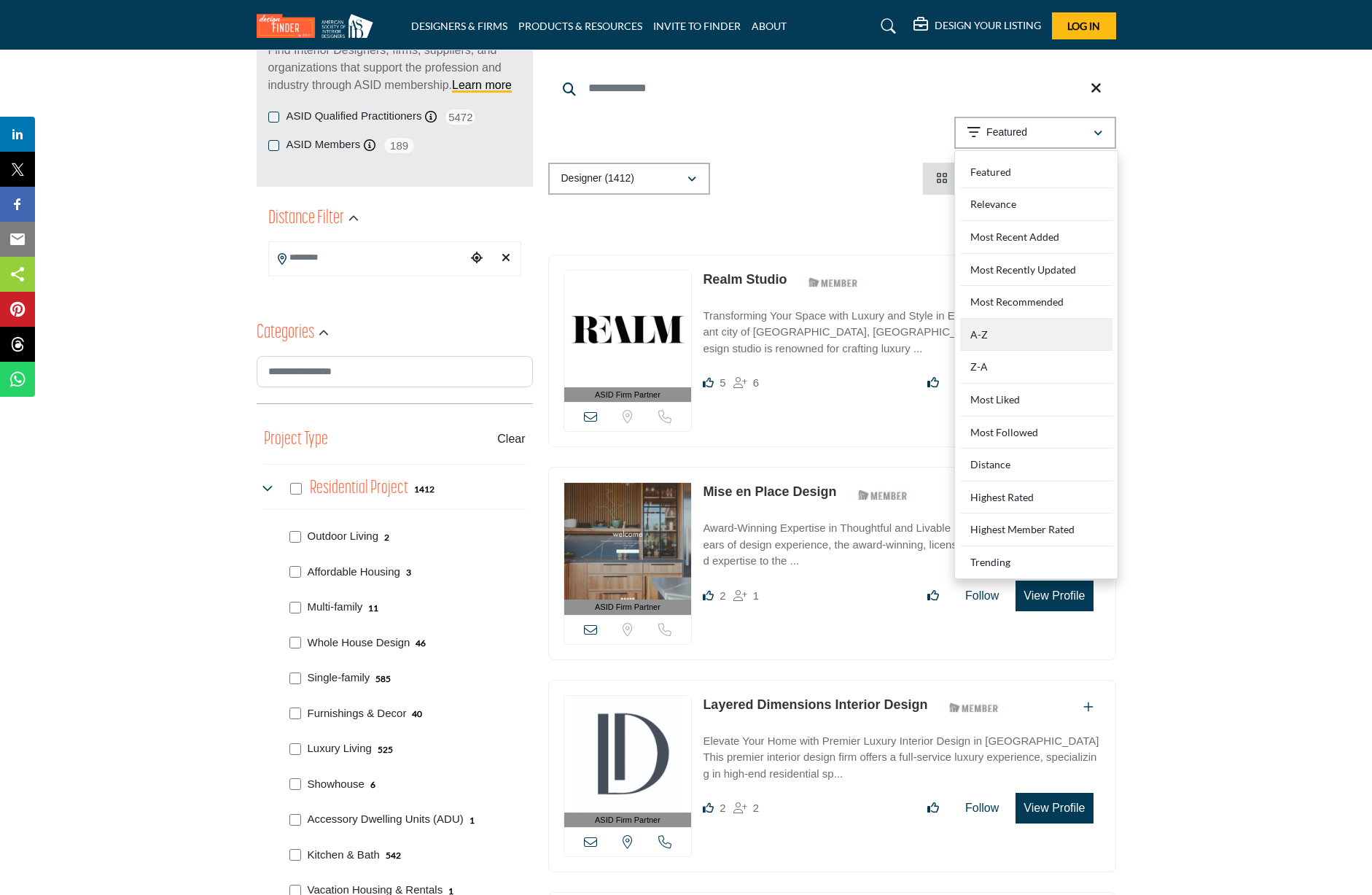
click at [1009, 340] on div "A-Z" at bounding box center [1036, 335] width 152 height 33
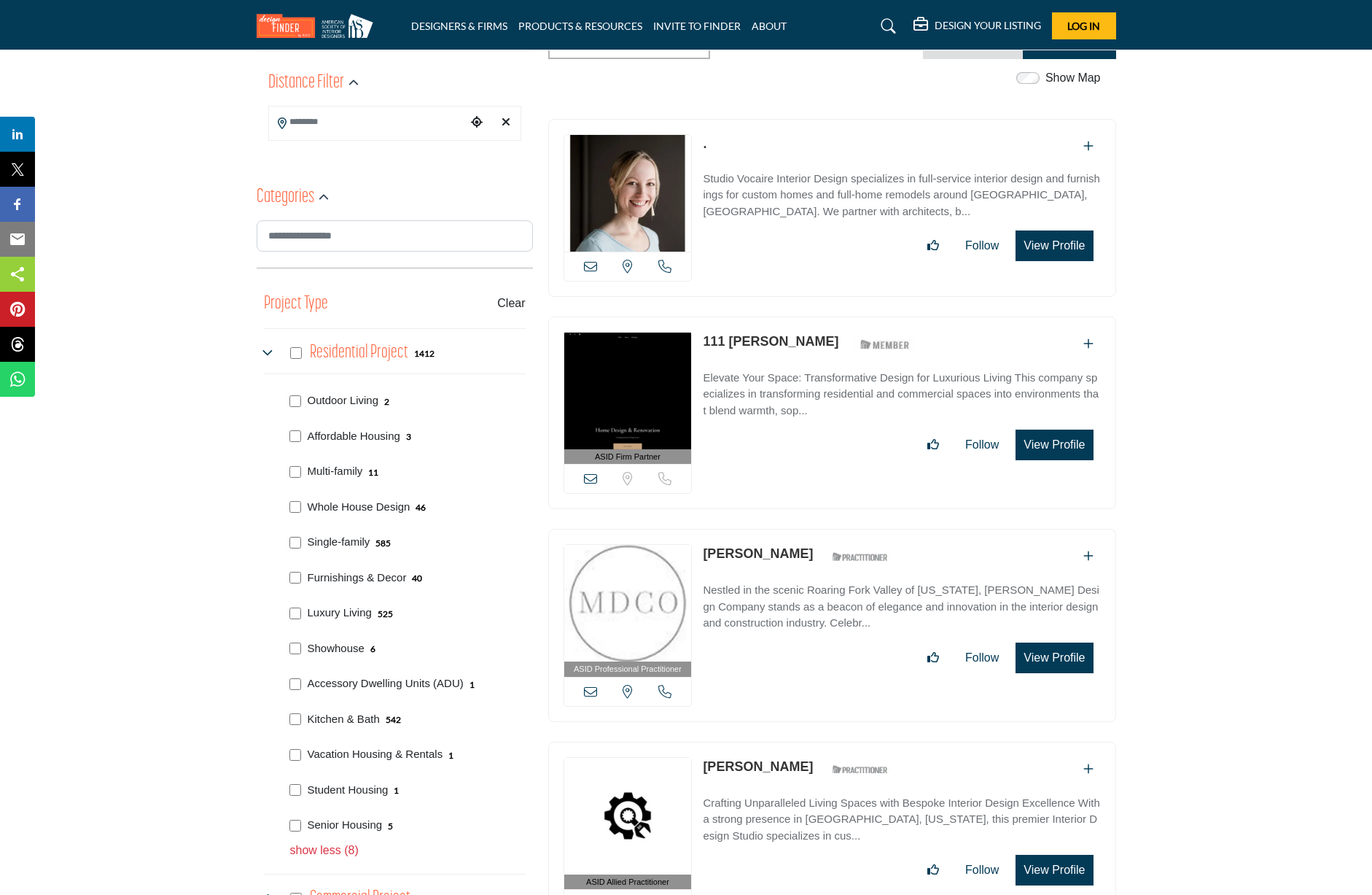
scroll to position [511, 0]
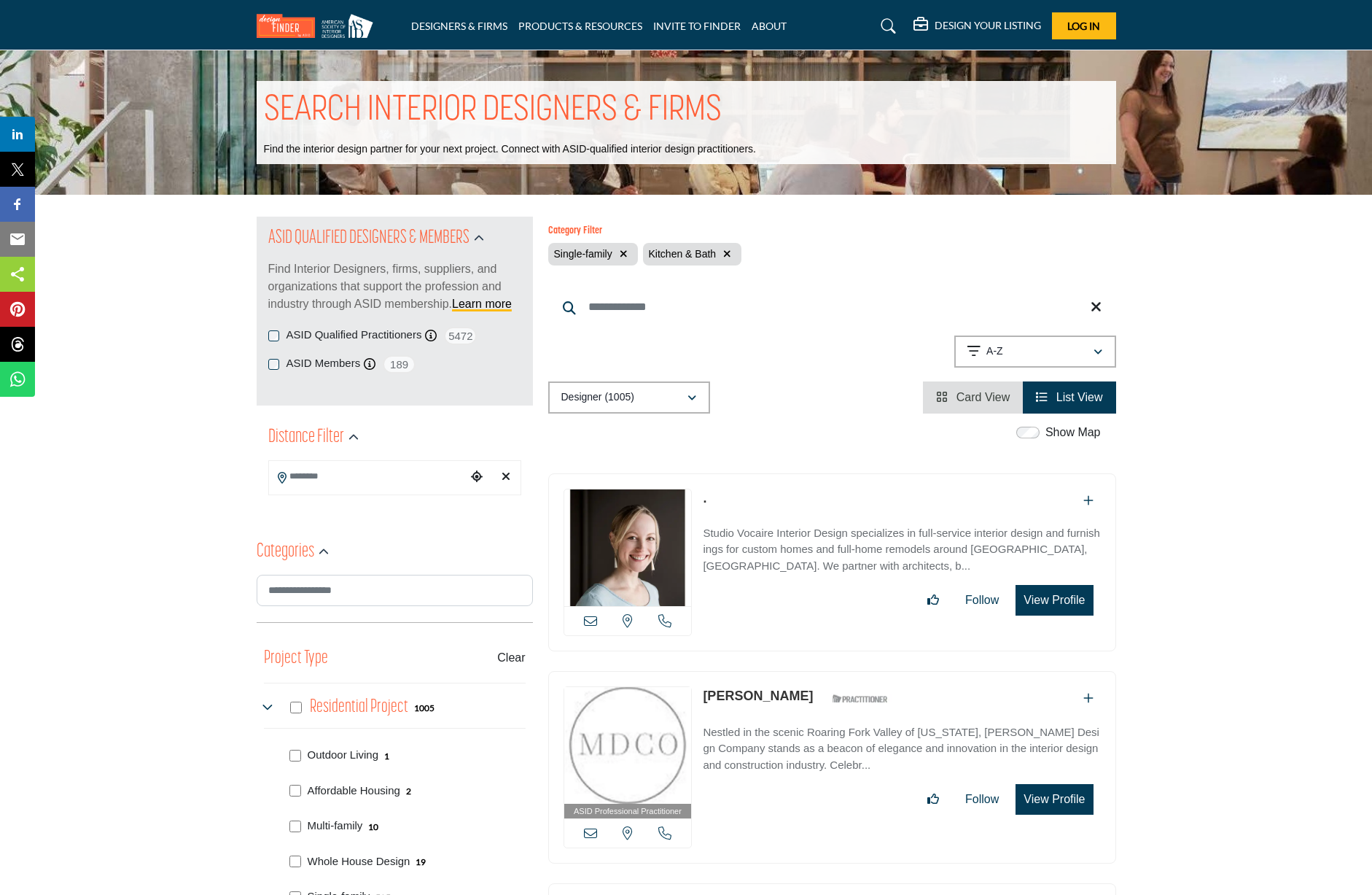
click at [729, 255] on button "button" at bounding box center [728, 255] width 17 height 17
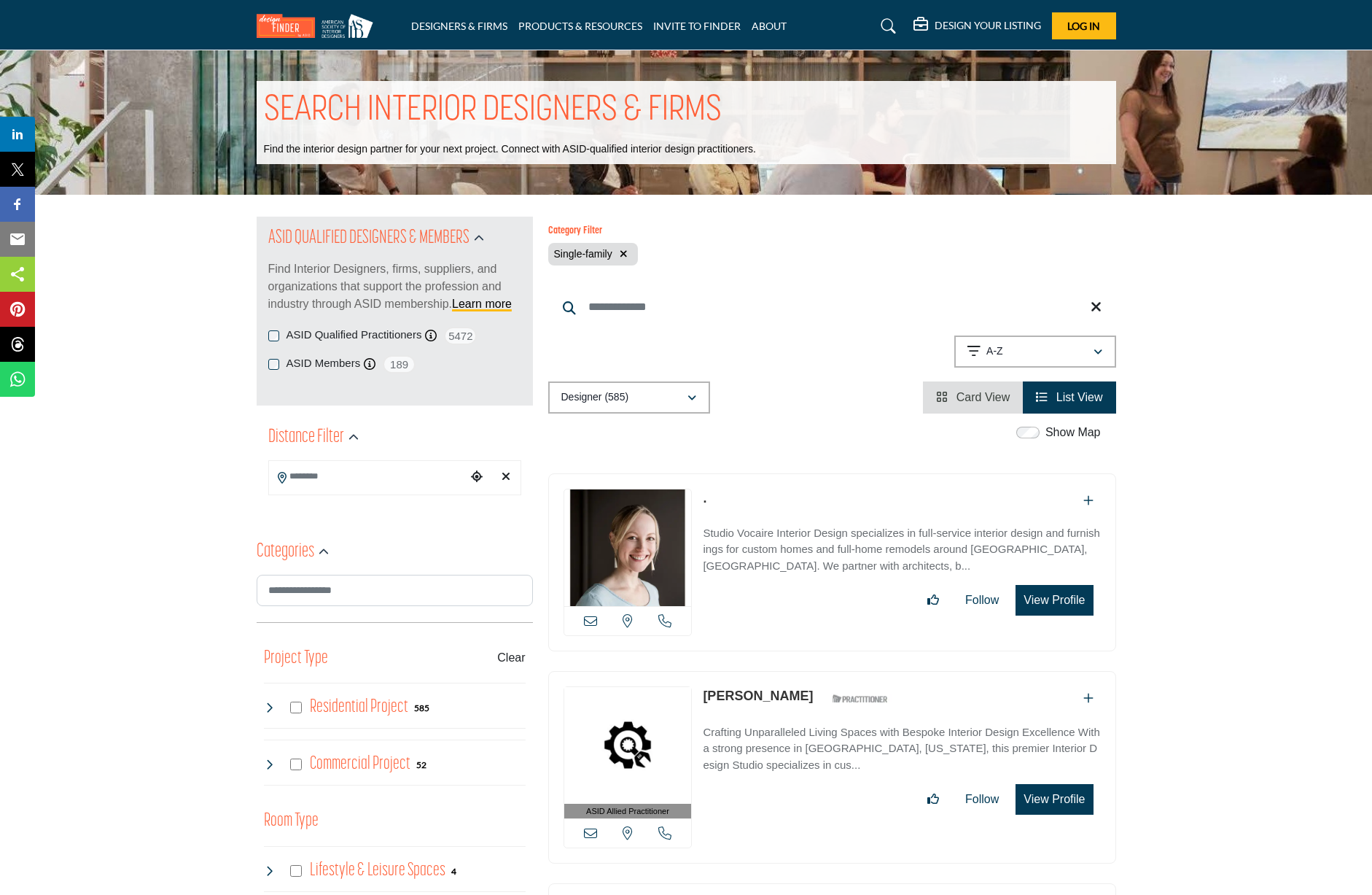
click at [791, 303] on input "Search Keyword" at bounding box center [832, 307] width 568 height 35
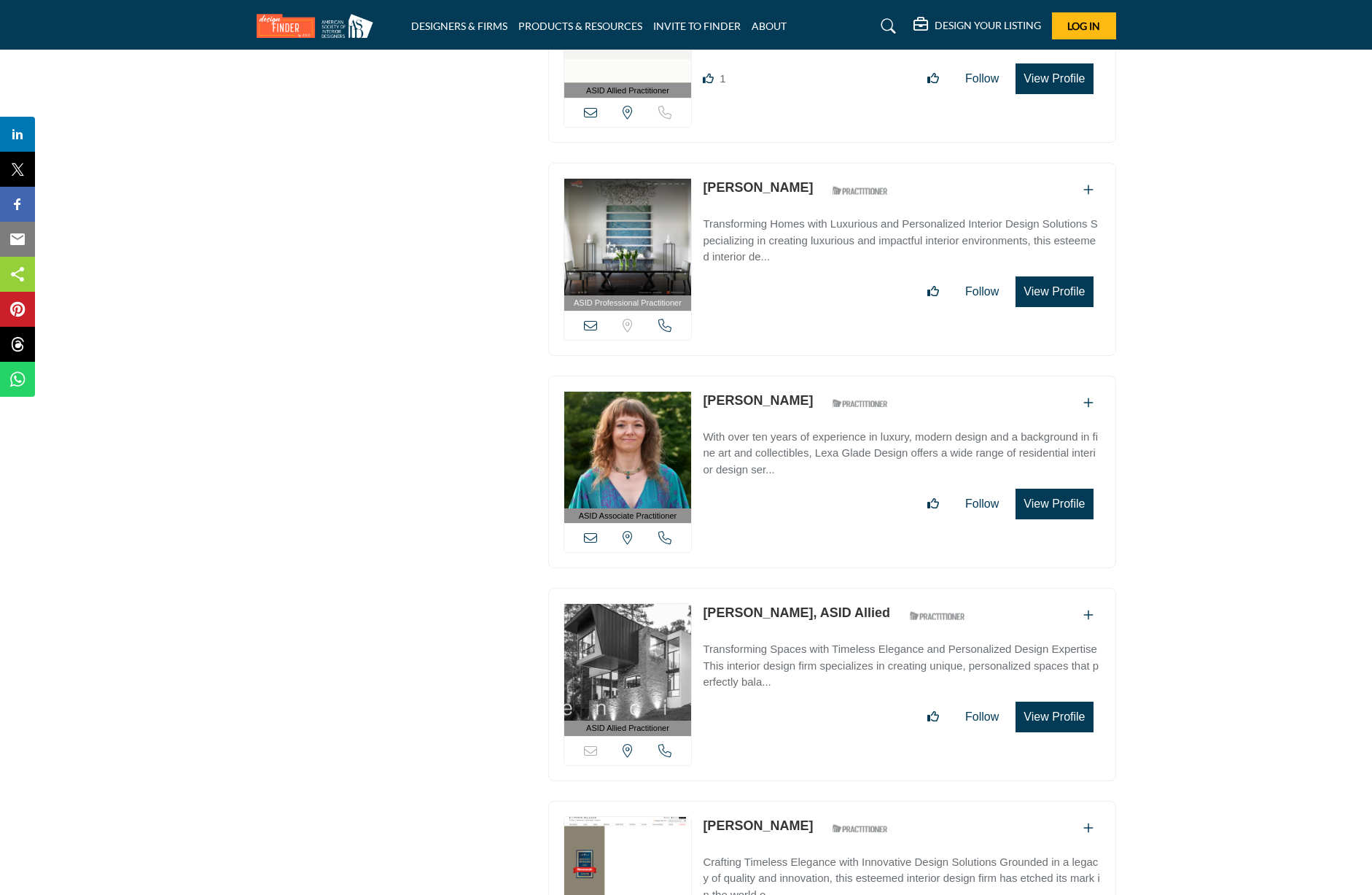
scroll to position [2189, 0]
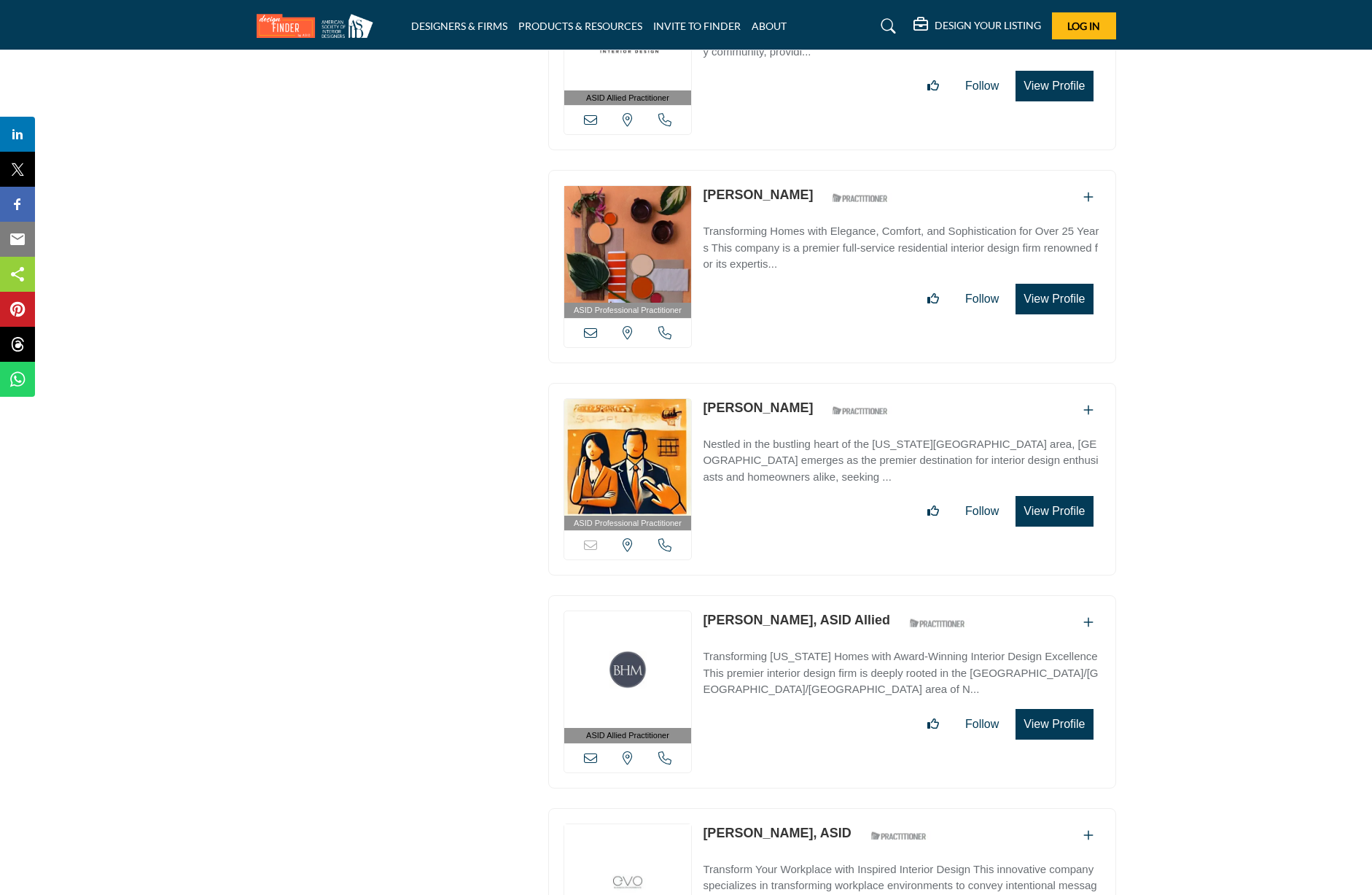
scroll to position [18999, 0]
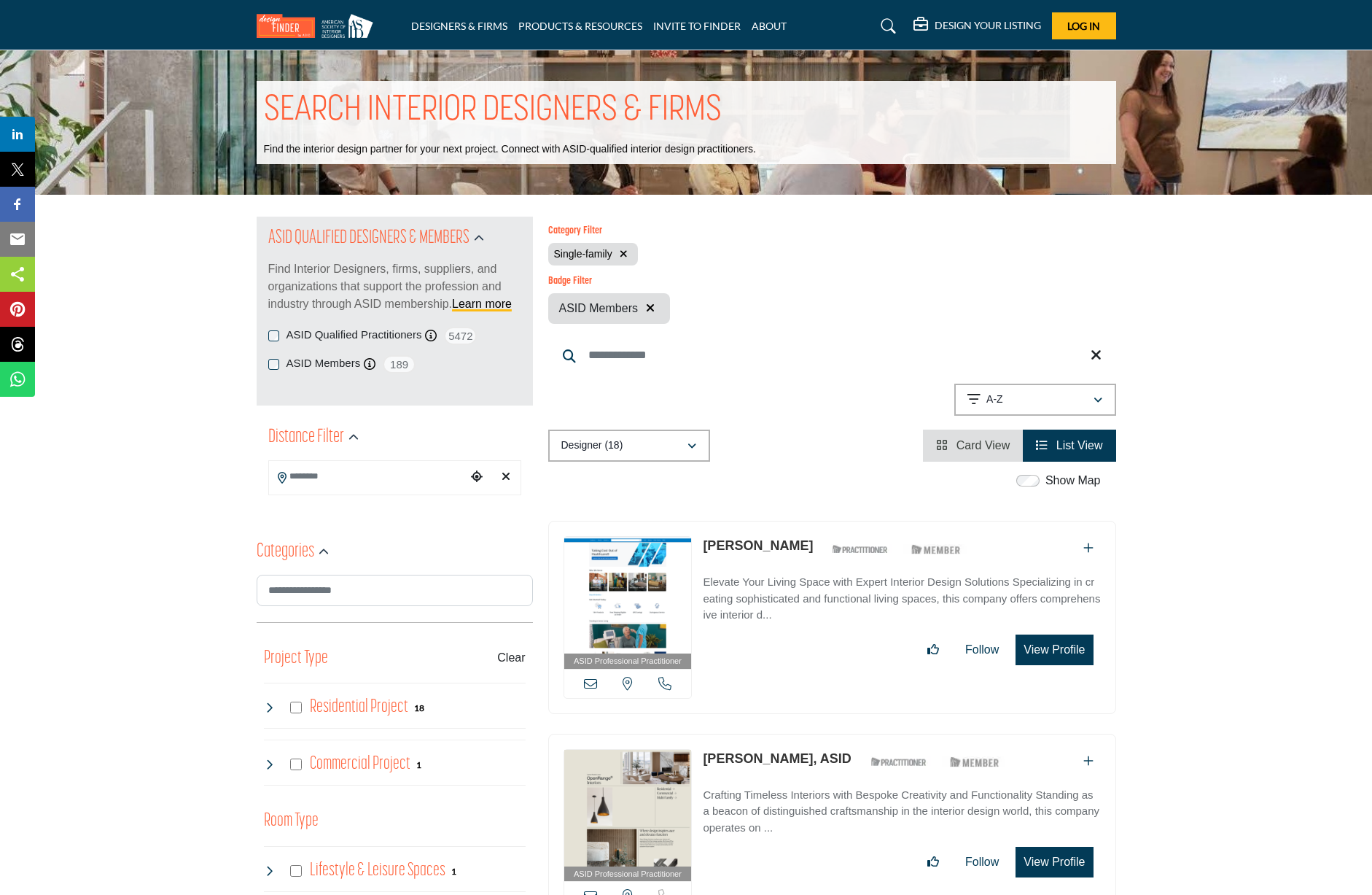
click at [626, 250] on icon "button" at bounding box center [623, 254] width 8 height 10
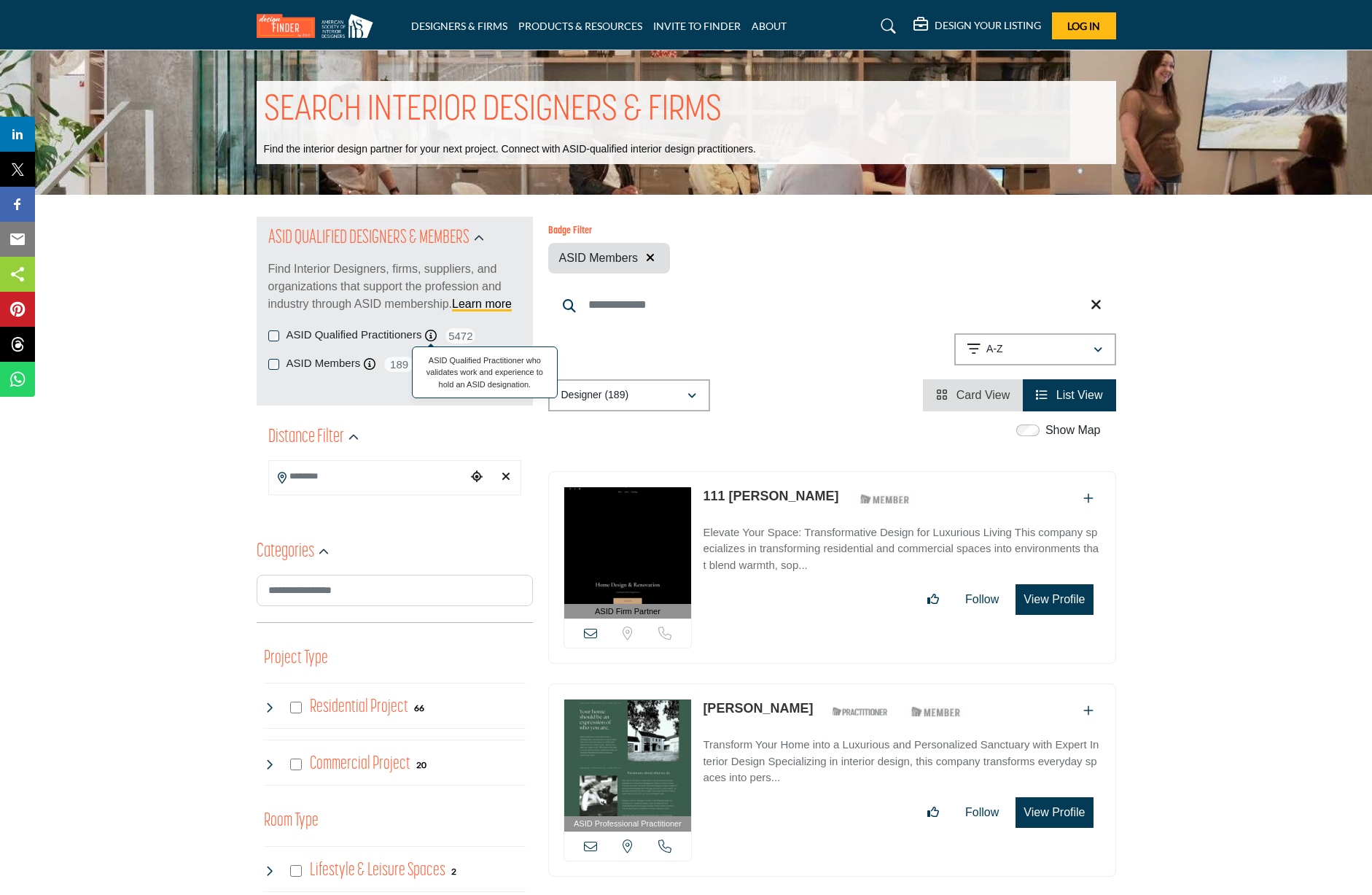
click at [432, 331] on icon at bounding box center [431, 336] width 12 height 12
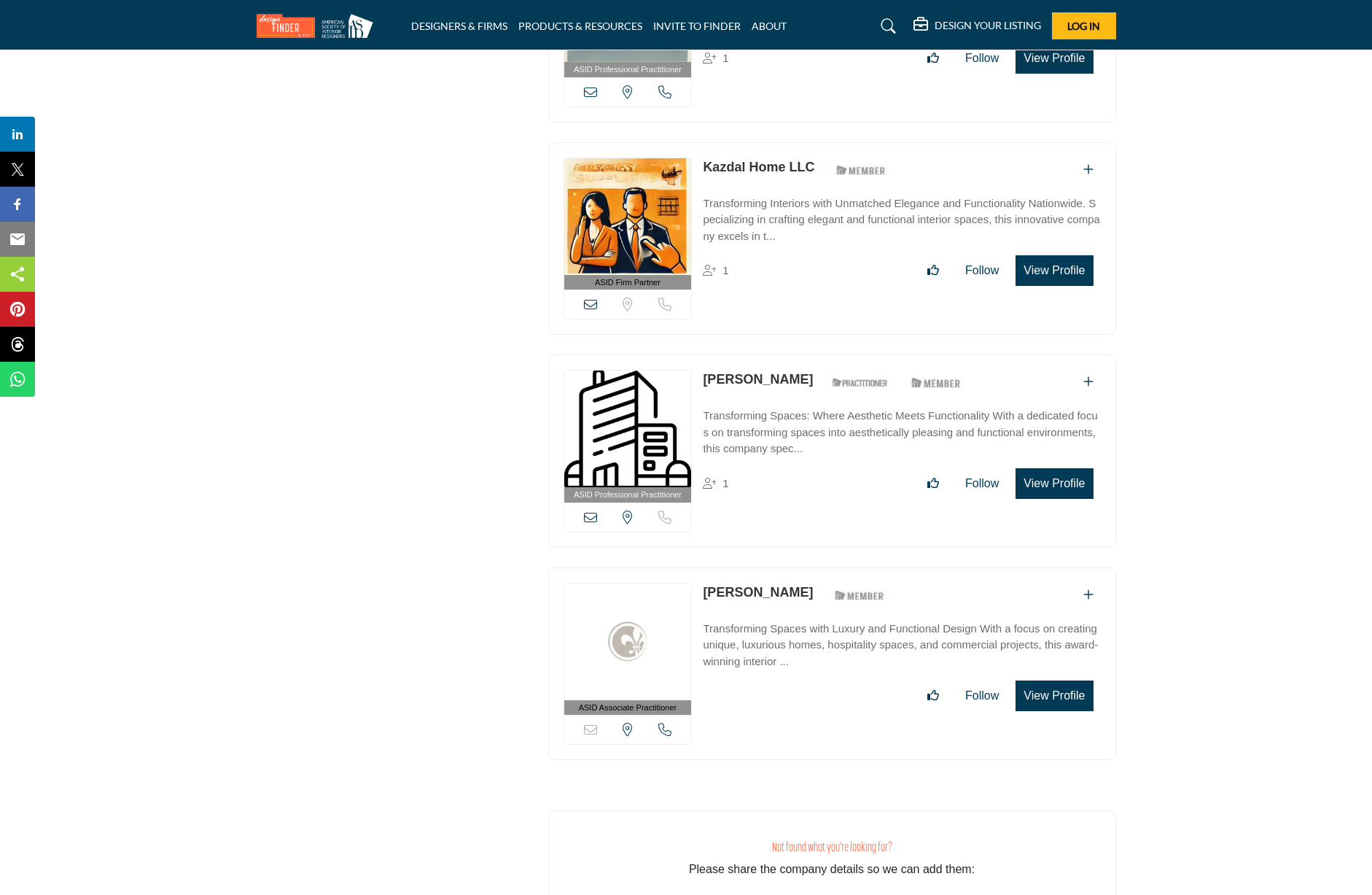
scroll to position [22333, 0]
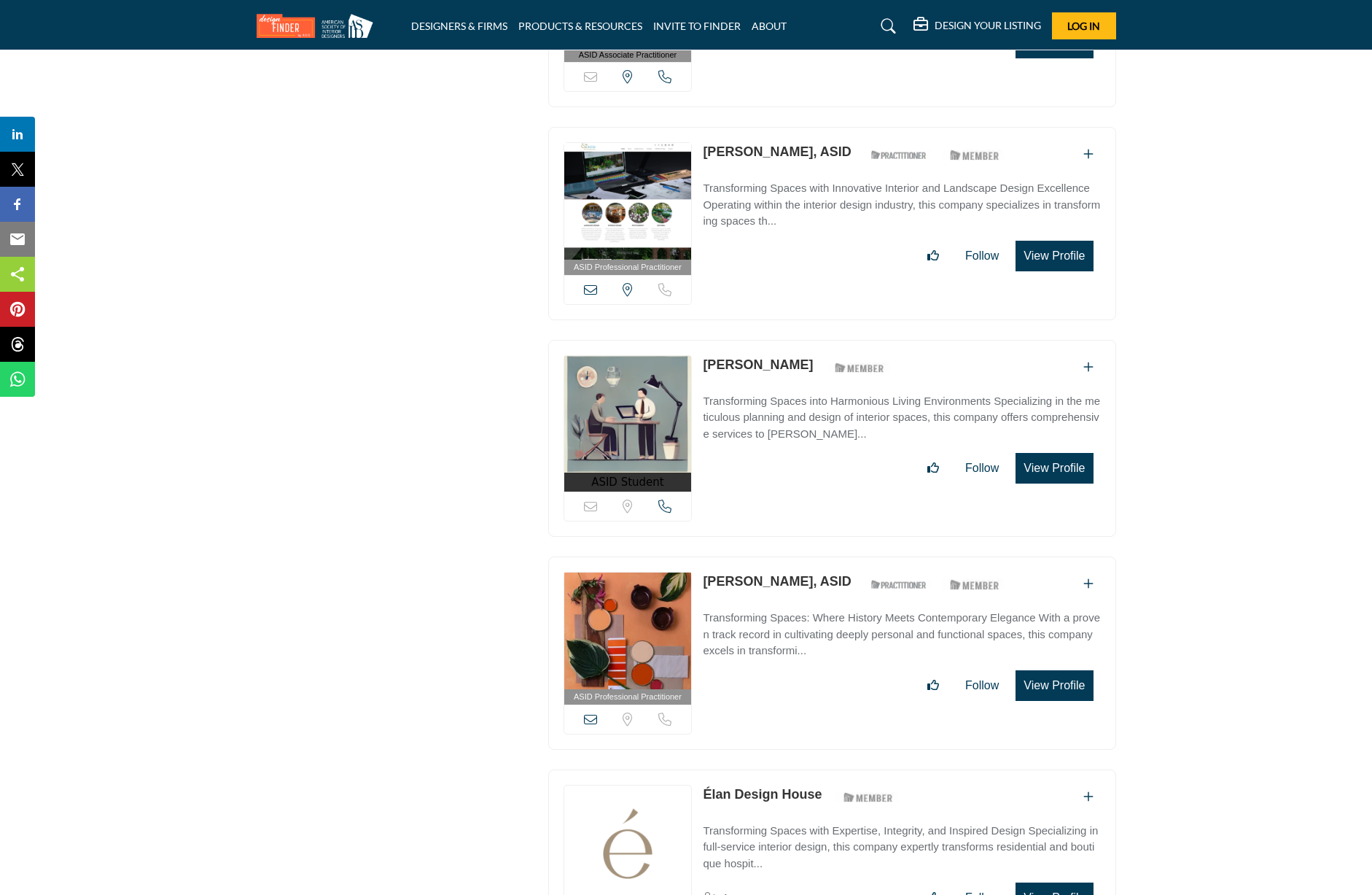
scroll to position [39697, 0]
